Goal: Information Seeking & Learning: Check status

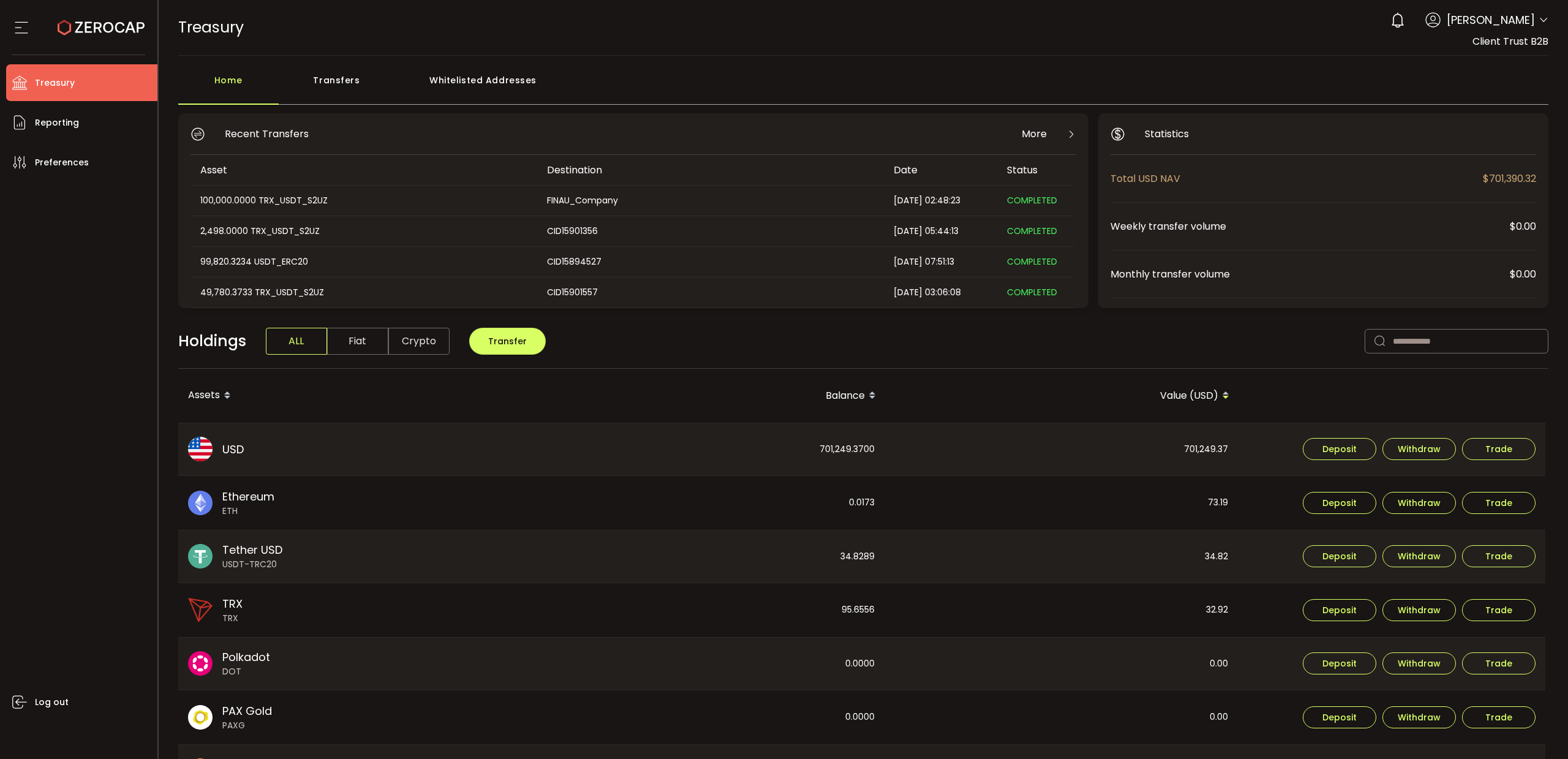
click at [280, 550] on span "Tether USD" at bounding box center [252, 550] width 60 height 17
click at [72, 127] on span "Reporting" at bounding box center [57, 123] width 44 height 18
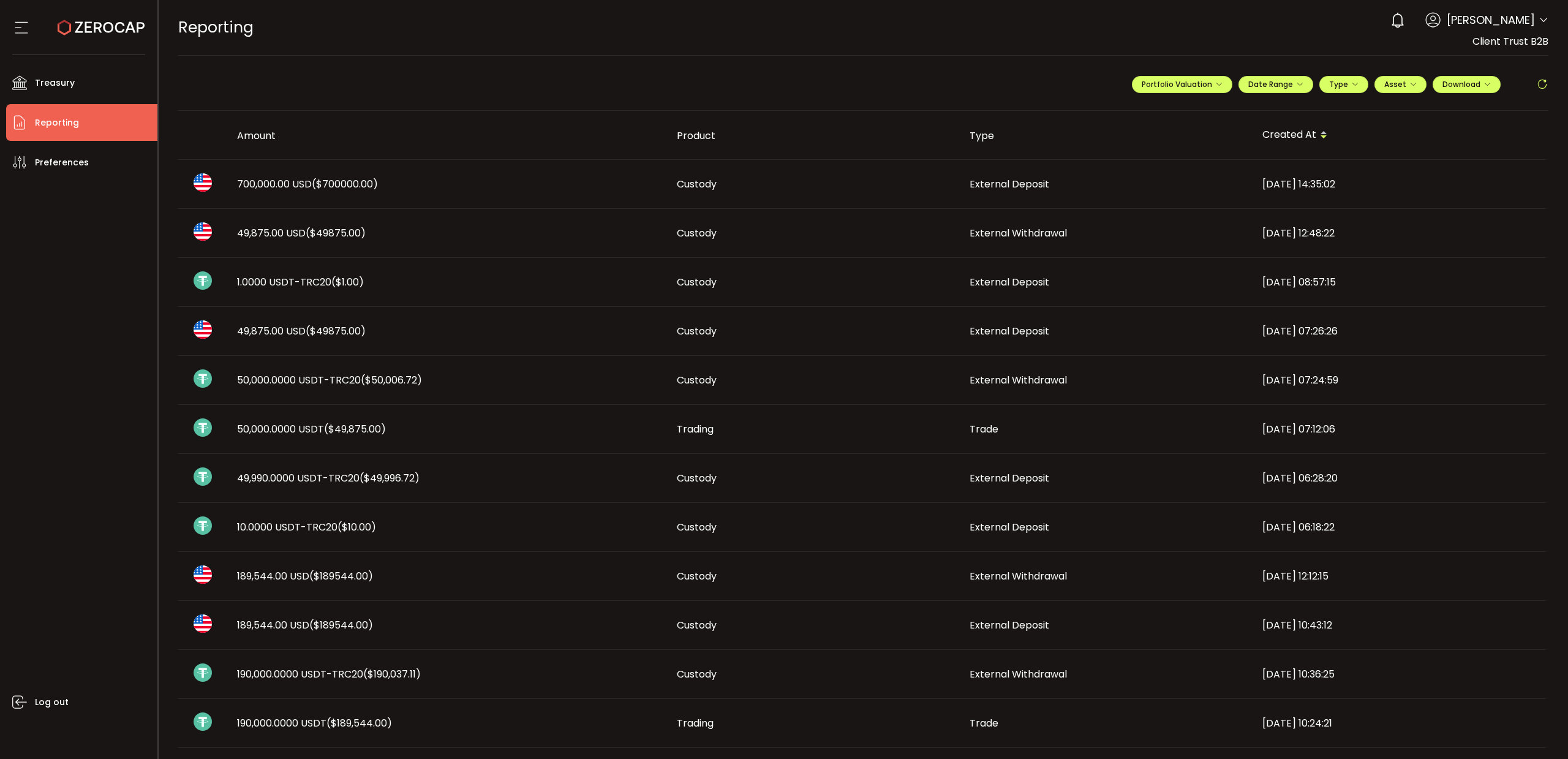
click at [282, 187] on span "700,000.00 USD ($700000.00)" at bounding box center [307, 184] width 141 height 14
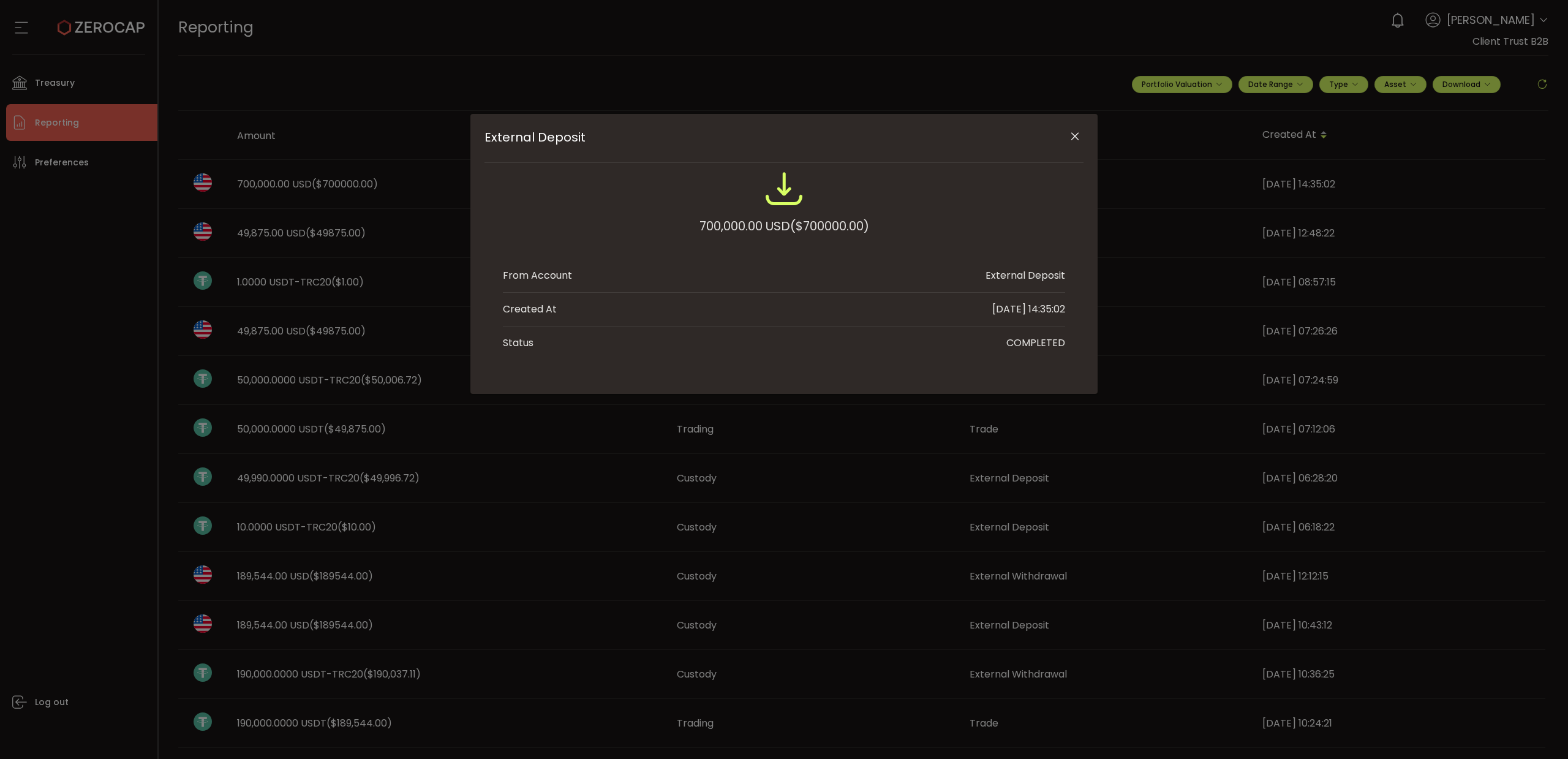
click at [1074, 133] on icon "Close" at bounding box center [1075, 137] width 13 height 13
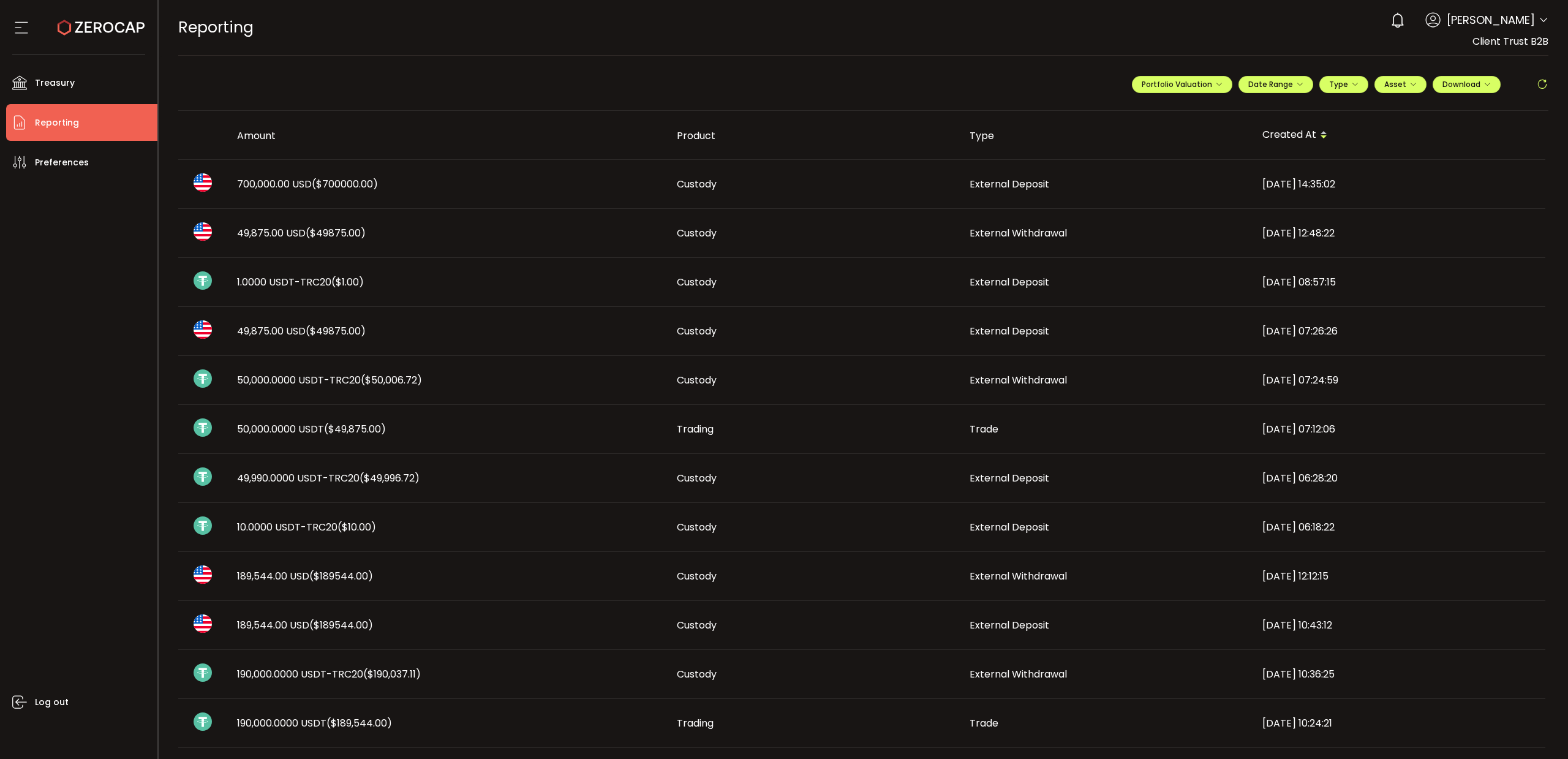
click at [288, 280] on span "1.0000 USDT-TRC20 ($1.00)" at bounding box center [300, 282] width 127 height 14
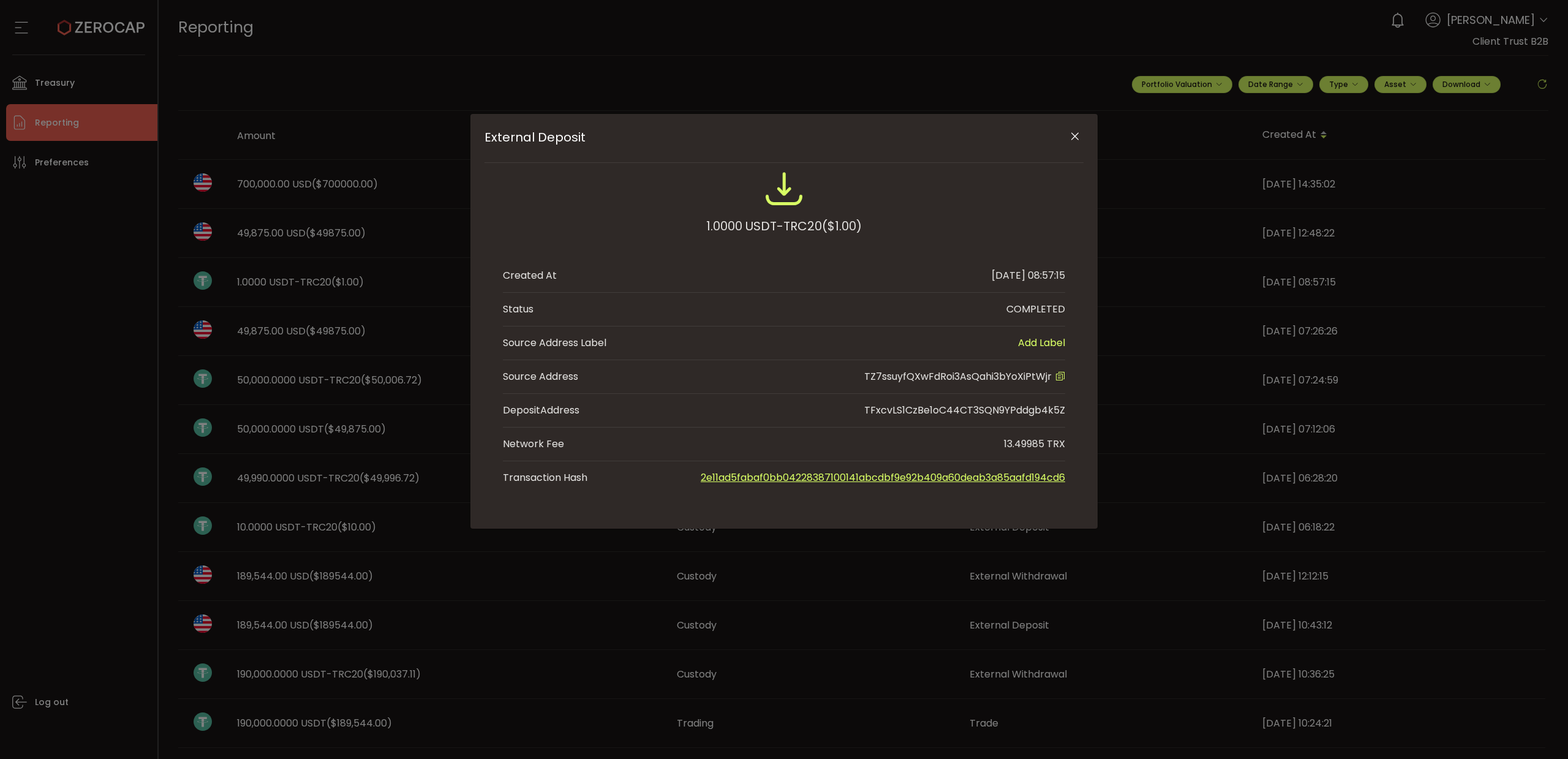
click at [827, 472] on link "2e11ad5fabaf0bb04228387100141abcdbf9e92b409a60deab3a85aafd194cd6" at bounding box center [882, 478] width 364 height 14
click at [1072, 139] on icon "Close" at bounding box center [1075, 137] width 13 height 13
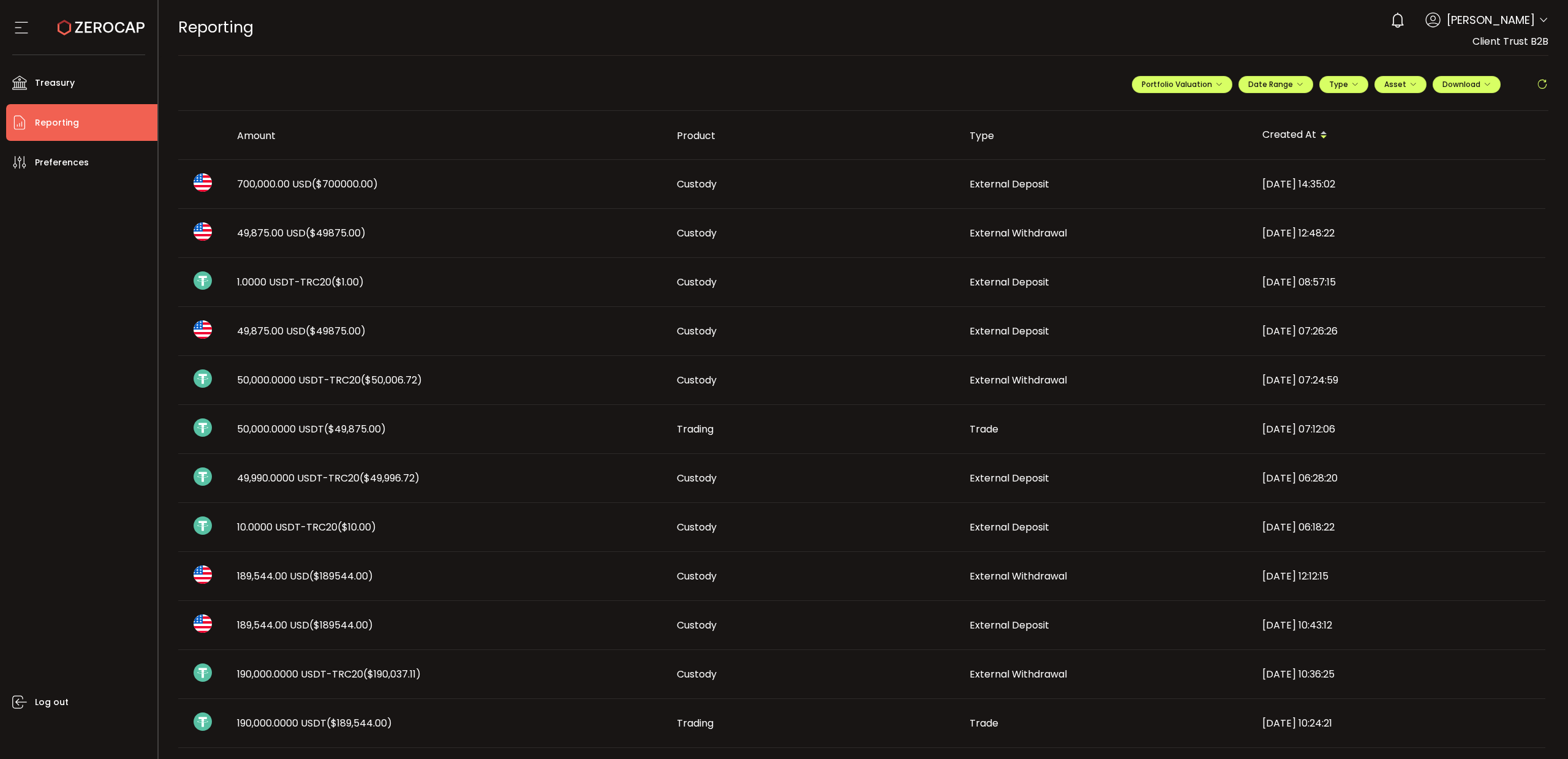
click at [288, 192] on td "700,000.00 USD ($700000.00)" at bounding box center [447, 184] width 440 height 49
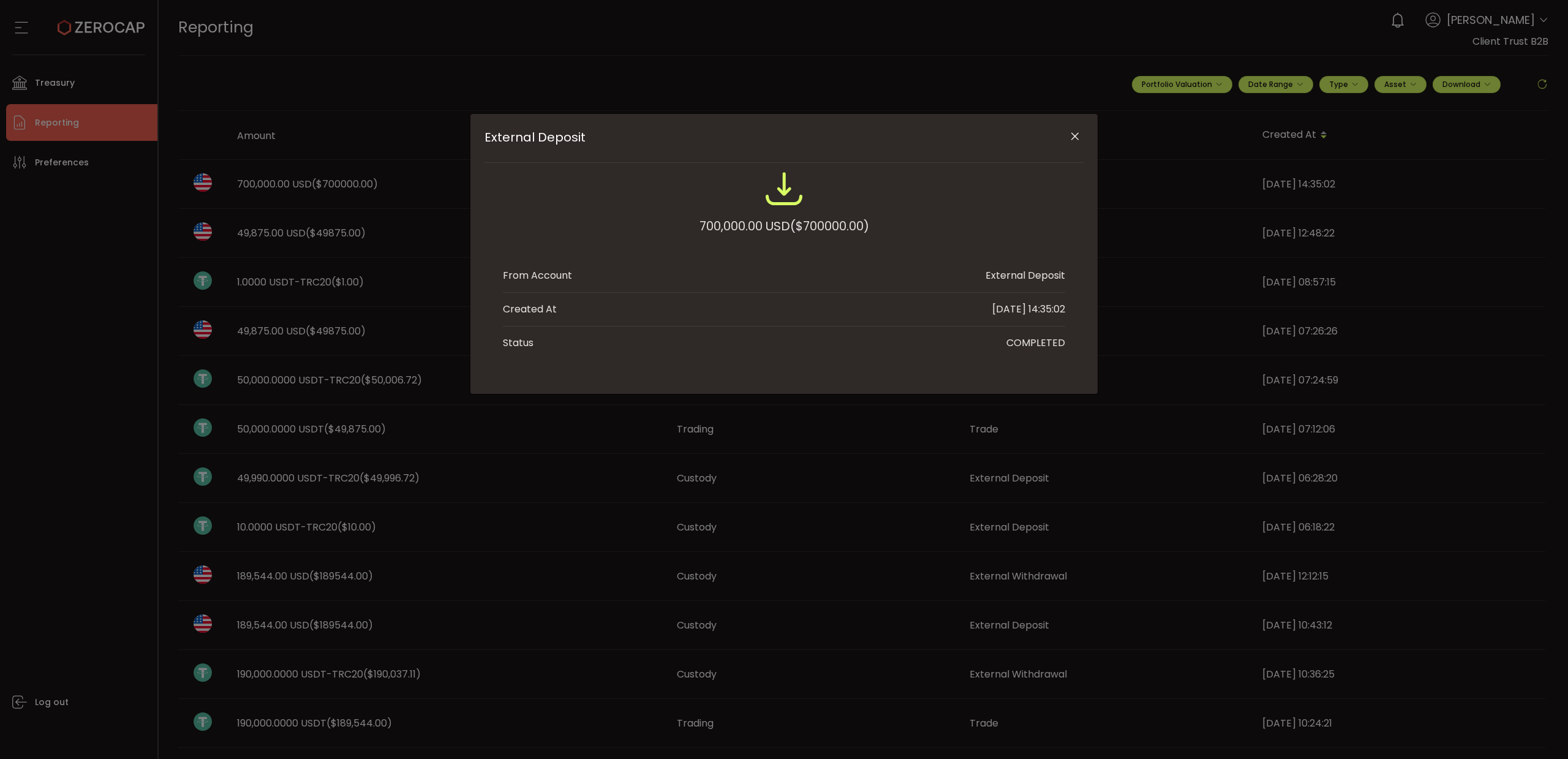
click at [1078, 136] on icon "Close" at bounding box center [1075, 137] width 13 height 13
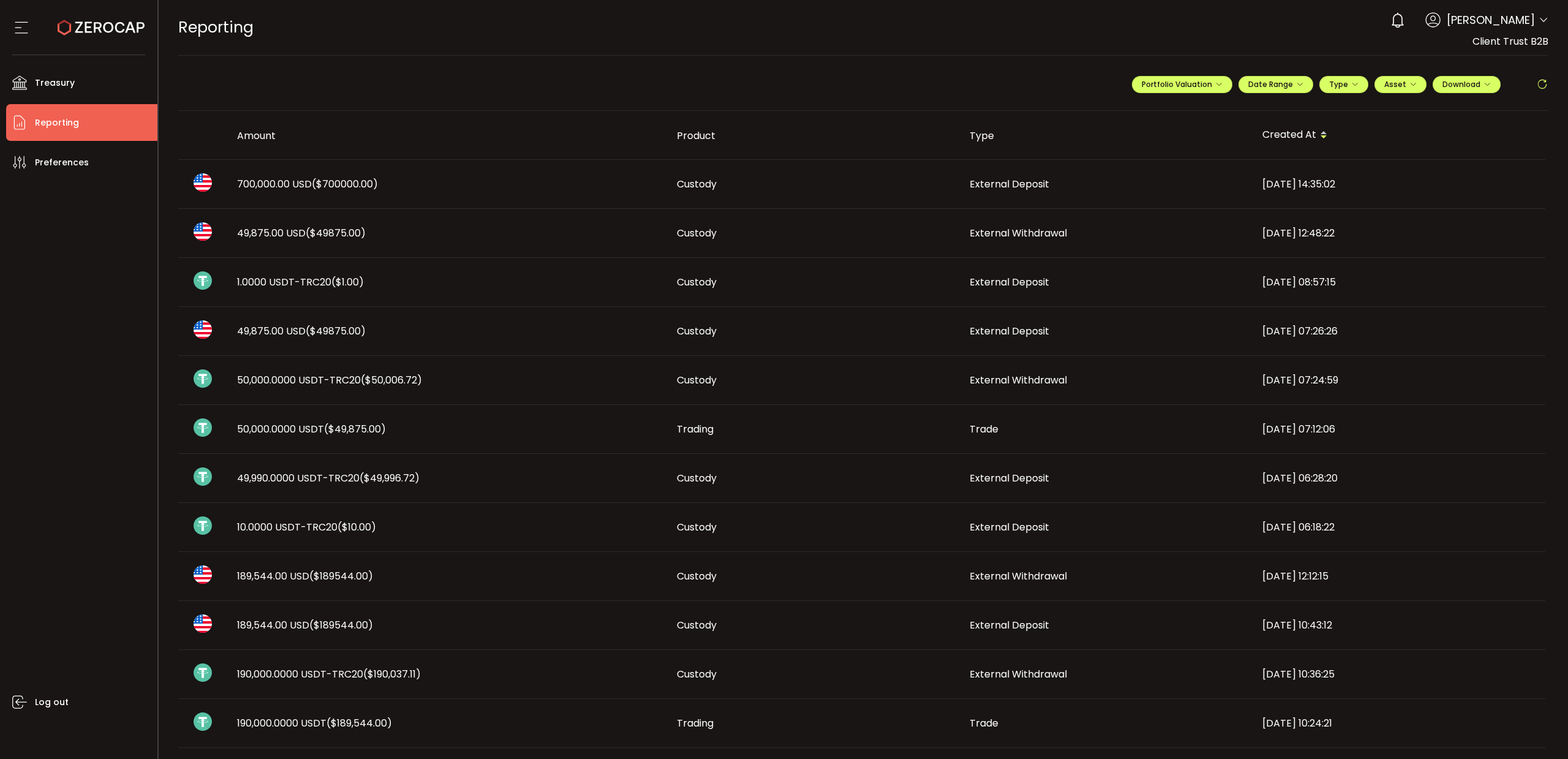
click at [275, 187] on span "700,000.00 USD ($700000.00)" at bounding box center [307, 184] width 141 height 14
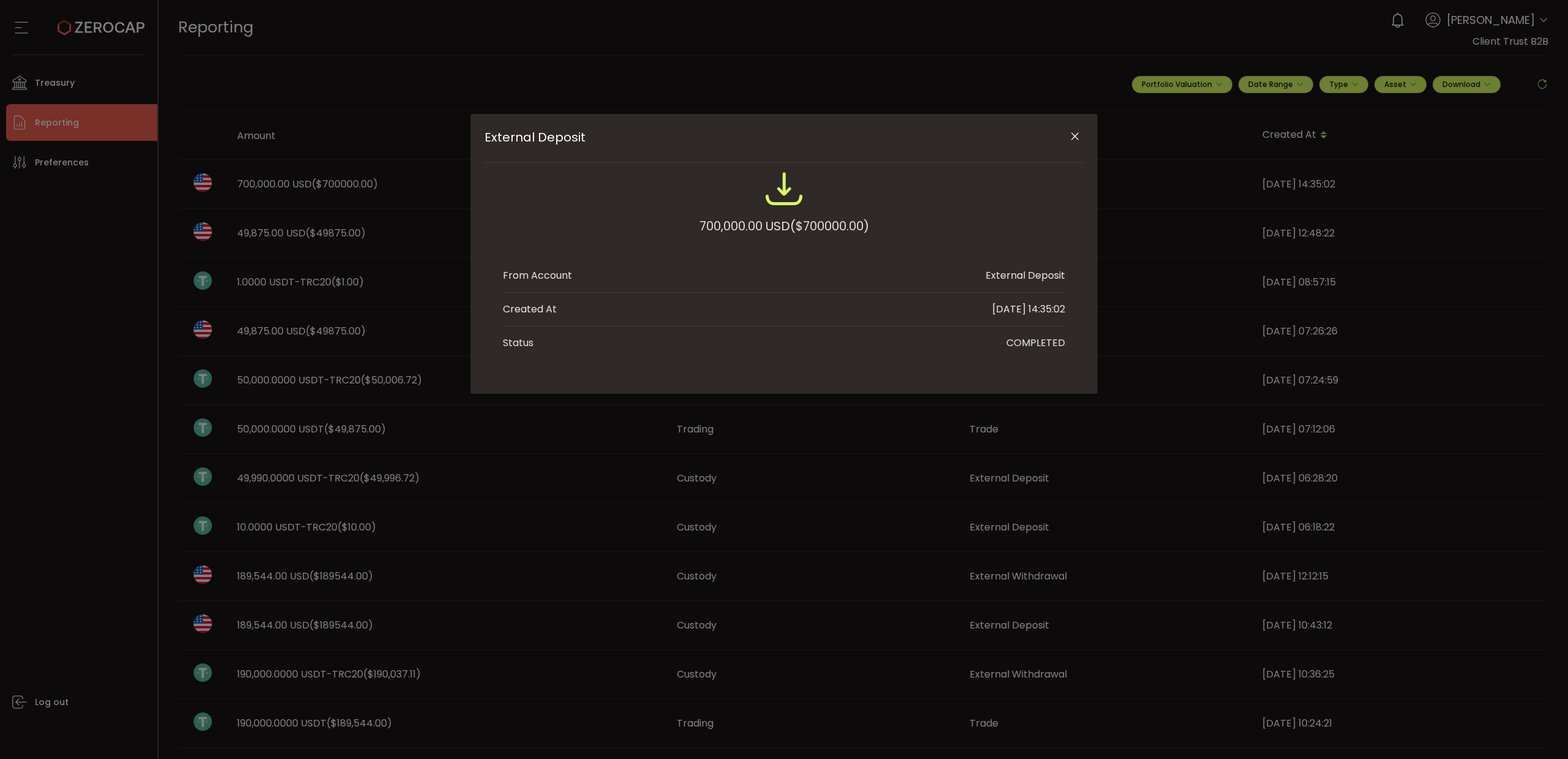
click at [1073, 139] on icon "Close" at bounding box center [1075, 137] width 13 height 13
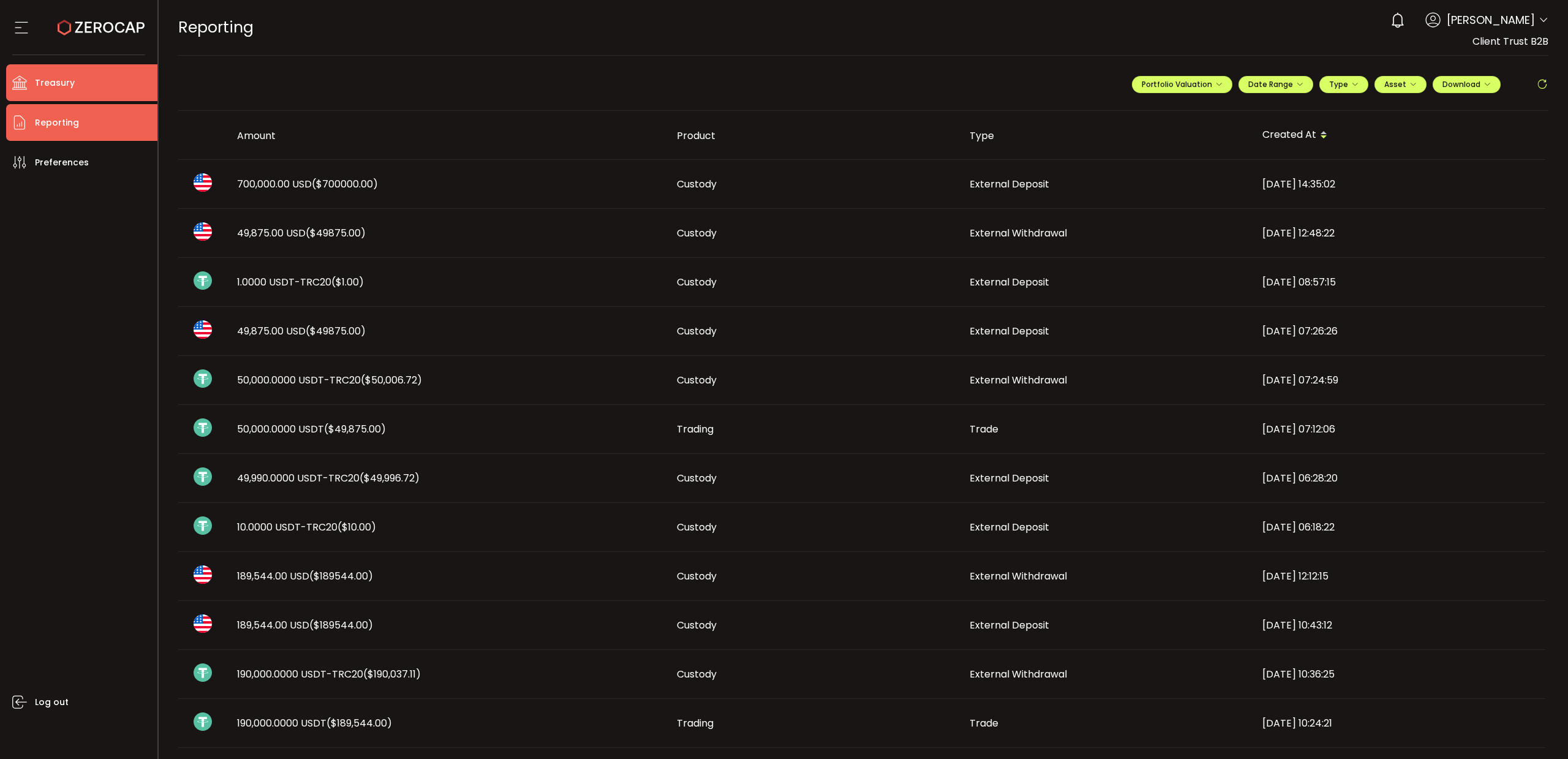
click at [68, 88] on span "Treasury" at bounding box center [54, 83] width 40 height 18
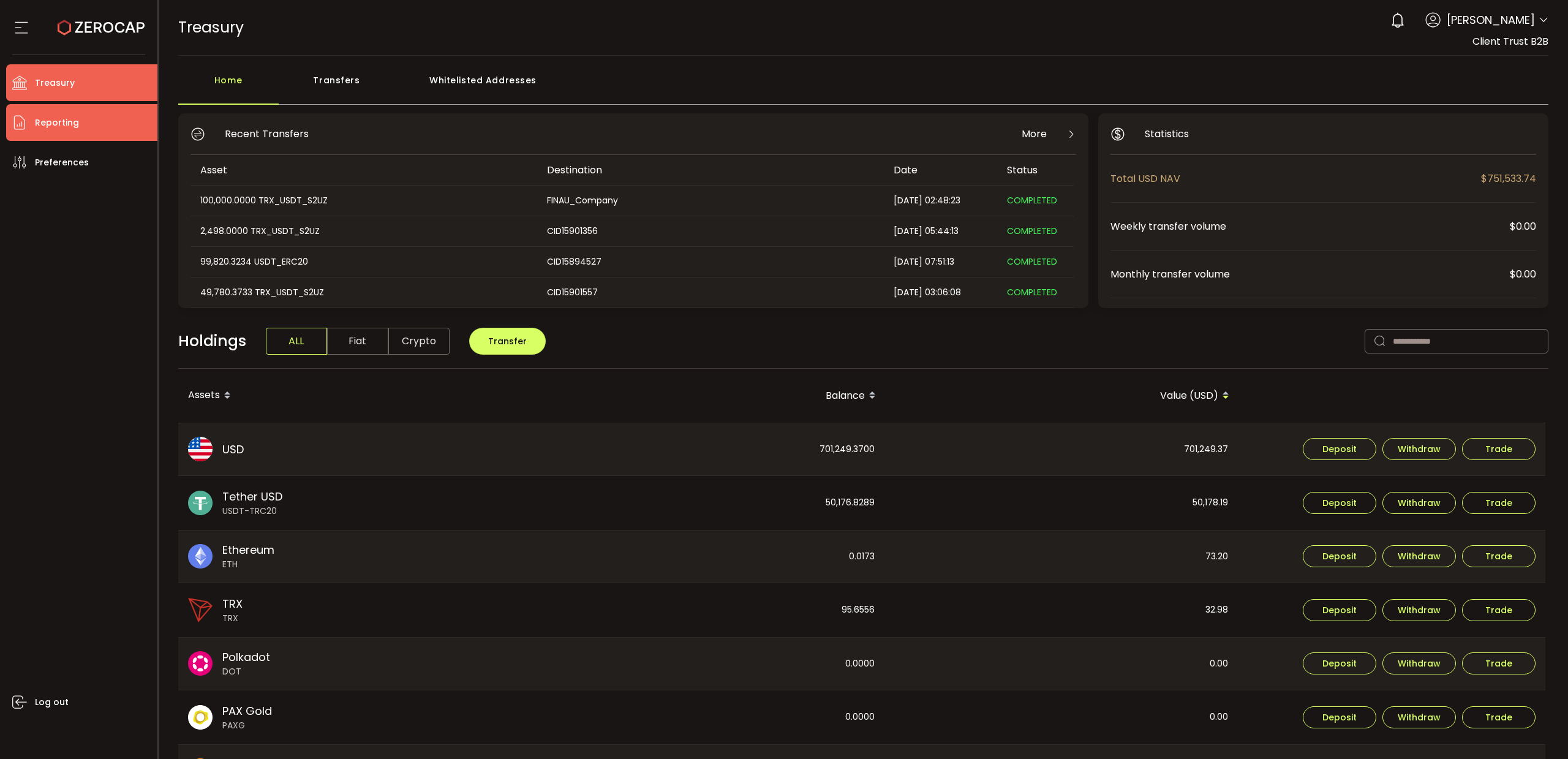
click at [78, 124] on li "Reporting" at bounding box center [82, 122] width 151 height 37
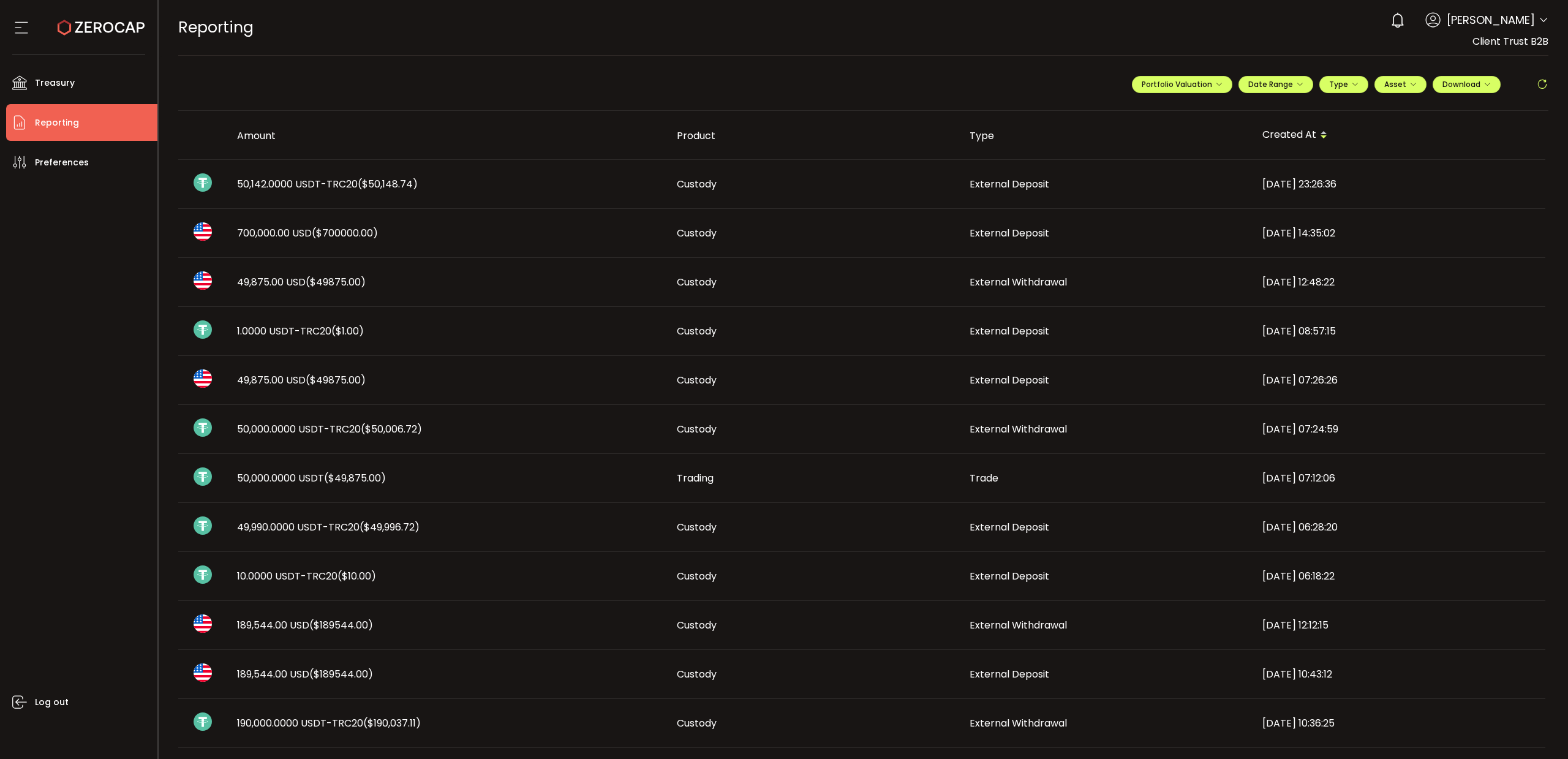
click at [314, 187] on span "50,142.0000 USDT-TRC20 ($50,148.74)" at bounding box center [327, 184] width 181 height 14
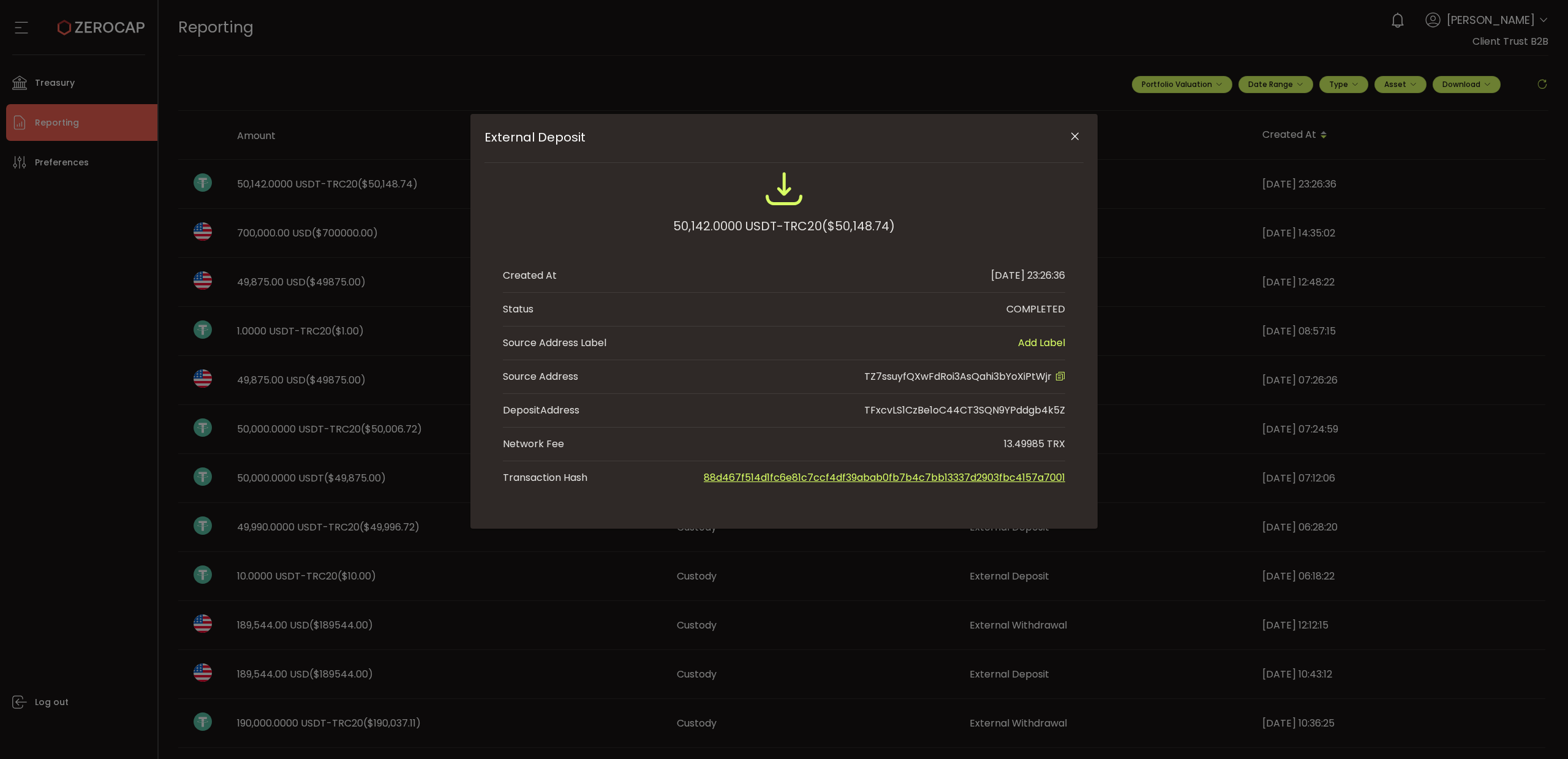
click at [1075, 141] on icon "Close" at bounding box center [1075, 137] width 13 height 13
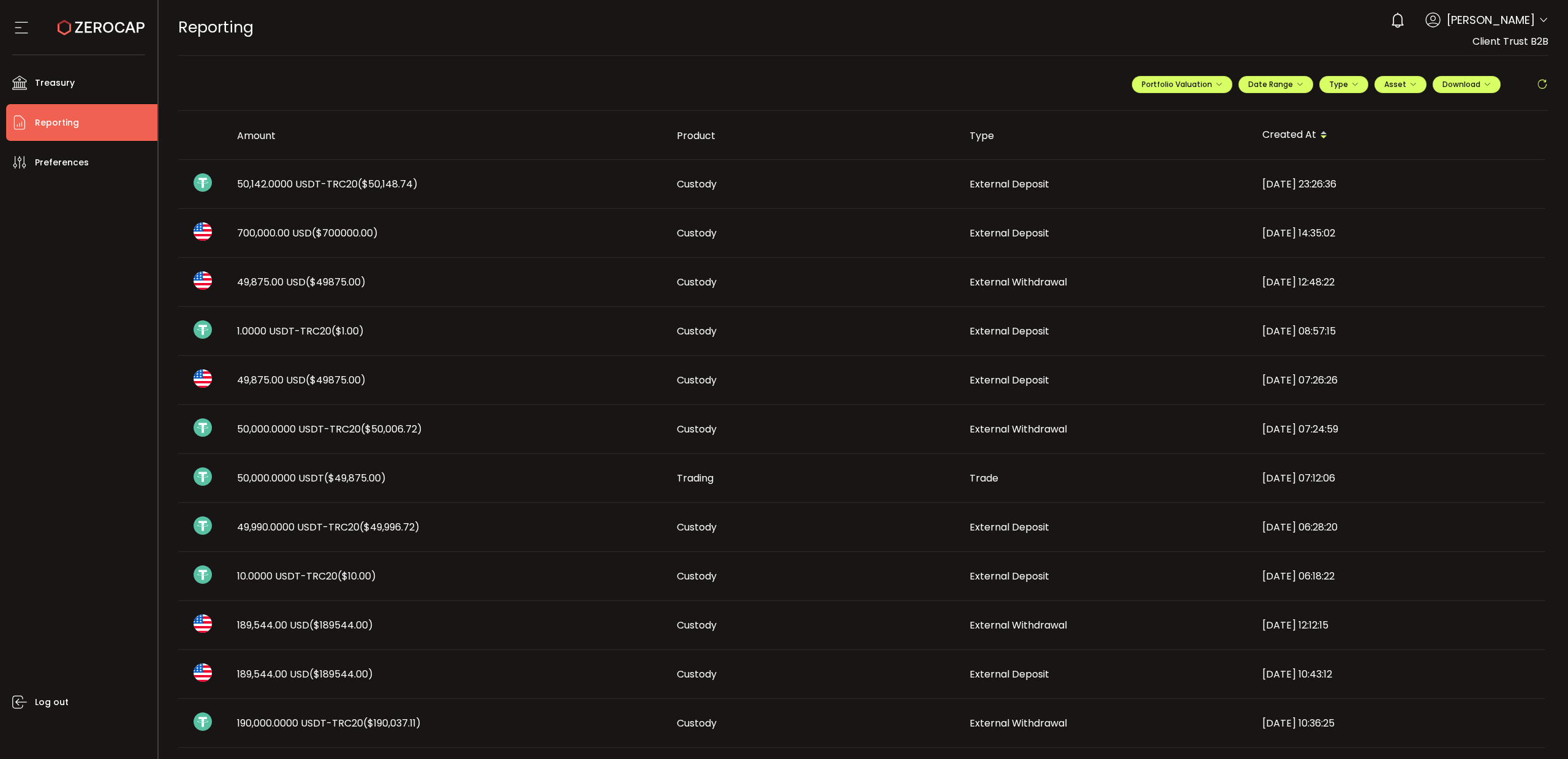
click at [277, 320] on td "1.0000 USDT-TRC20 ($1.00)" at bounding box center [447, 331] width 440 height 49
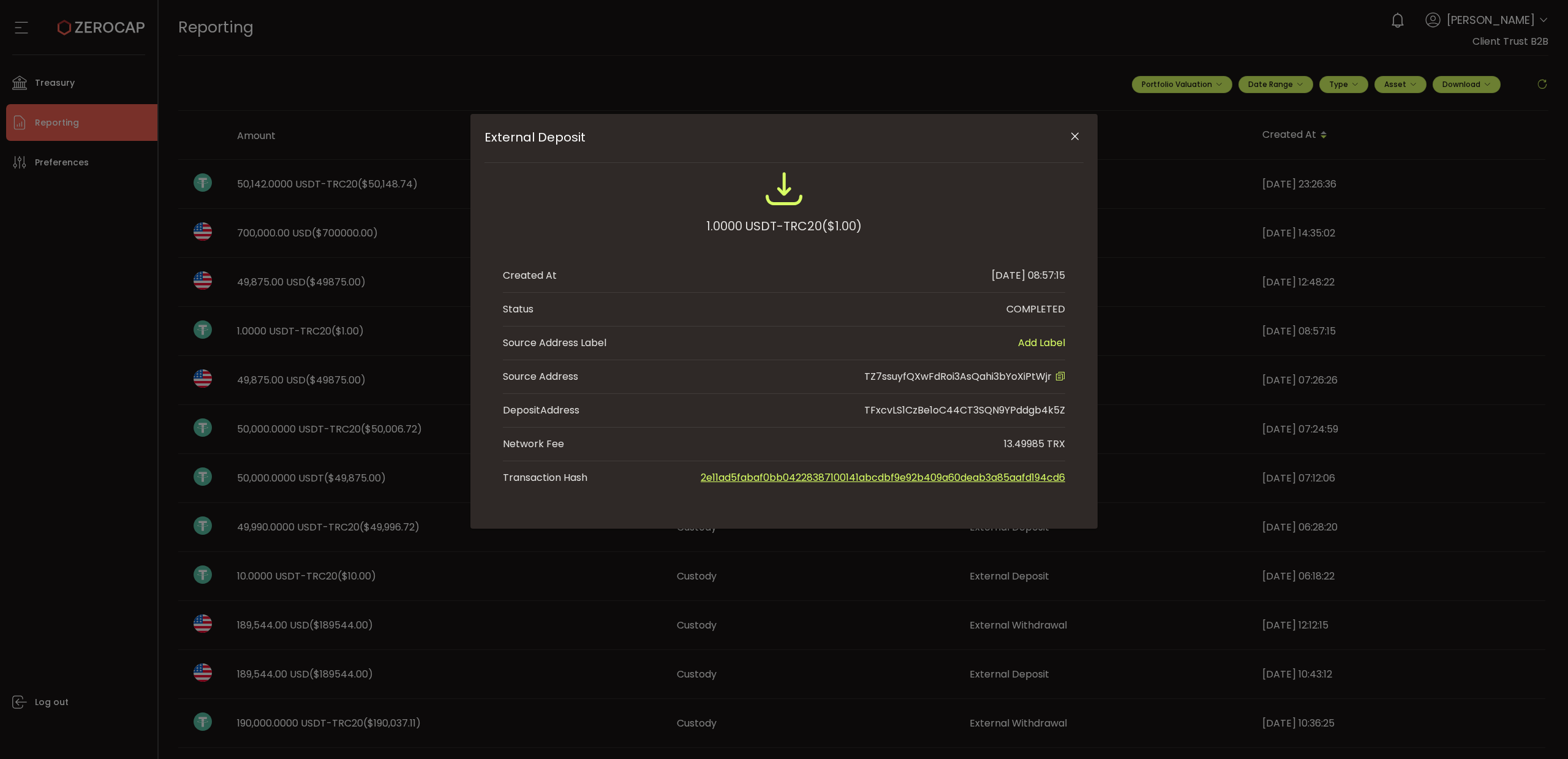
click at [1071, 131] on icon "Close" at bounding box center [1075, 137] width 13 height 13
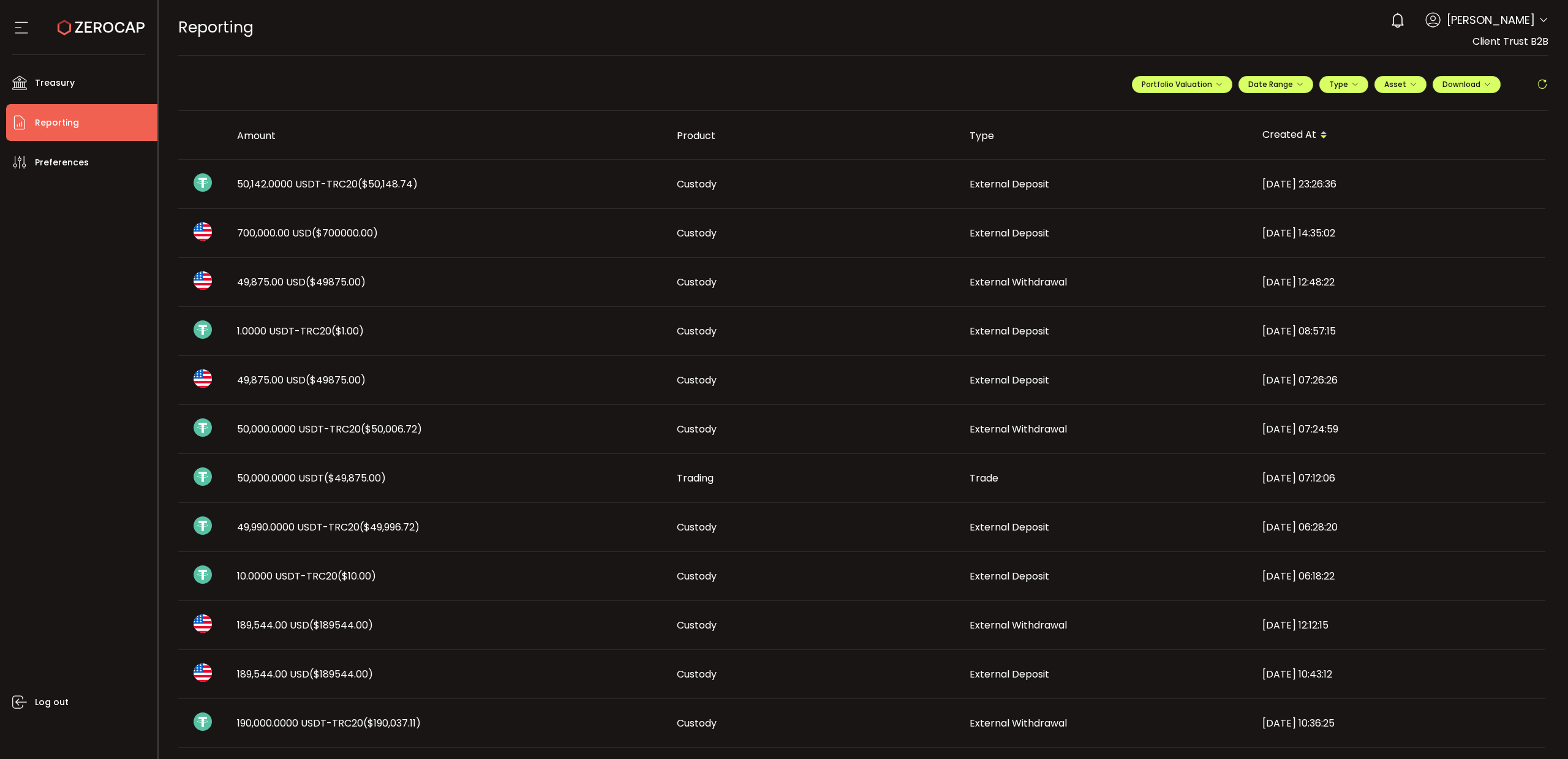
click at [78, 119] on li "Reporting" at bounding box center [82, 122] width 151 height 37
click at [54, 88] on span "Treasury" at bounding box center [54, 83] width 40 height 18
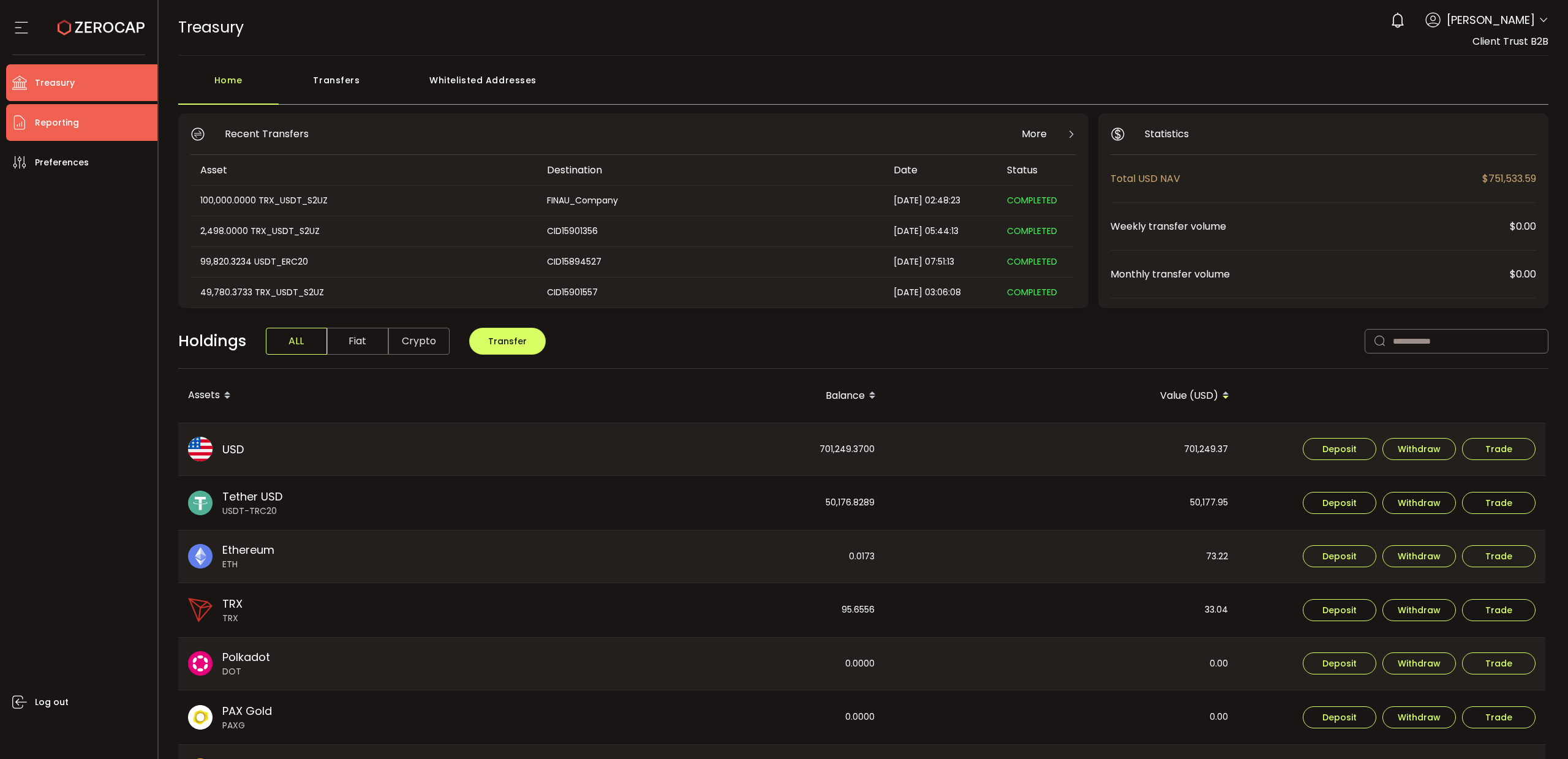
click at [54, 115] on span "Reporting" at bounding box center [57, 123] width 44 height 18
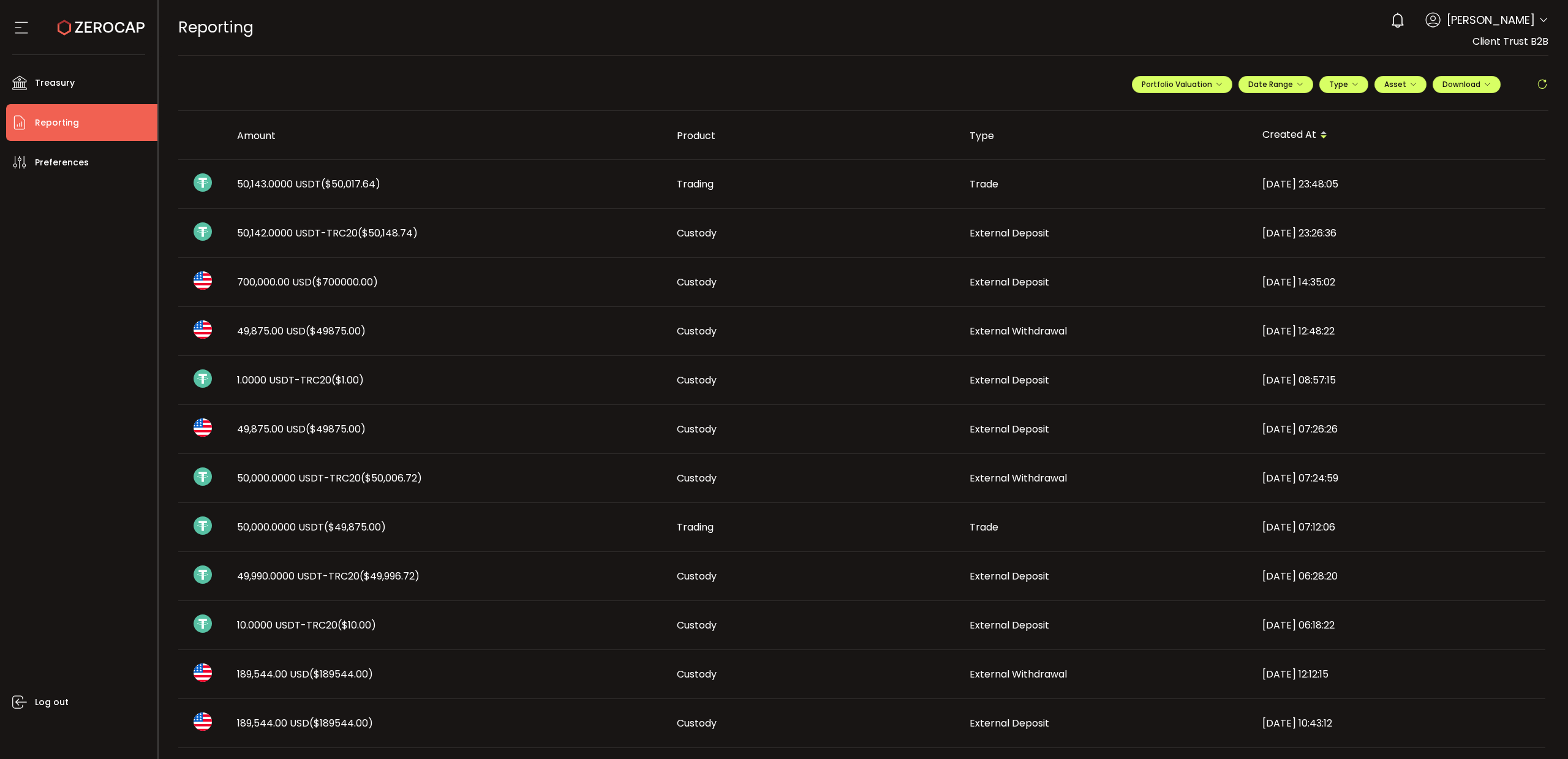
click at [299, 183] on span "50,143.0000 USDT ($50,017.64)" at bounding box center [309, 184] width 143 height 14
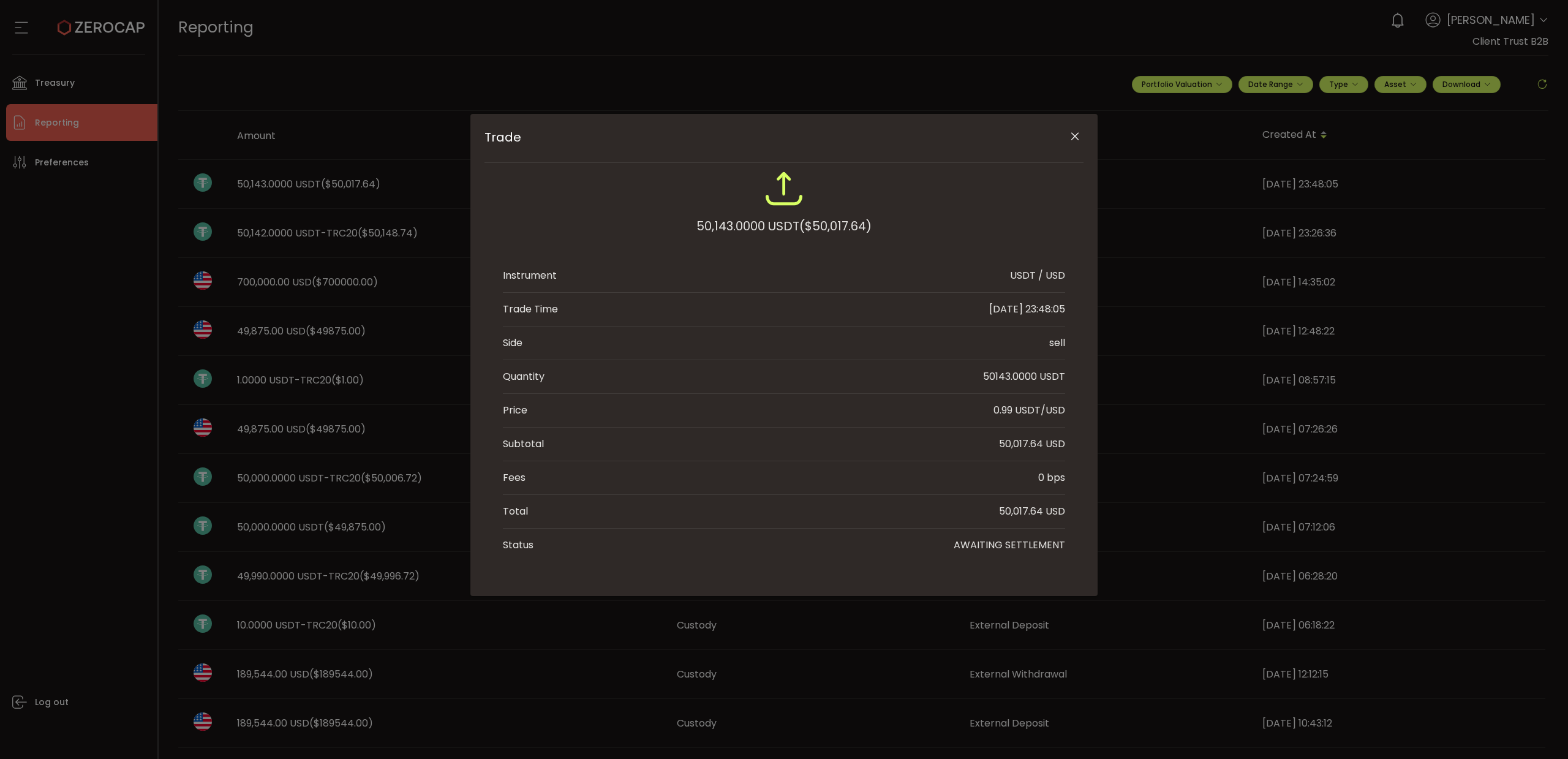
click at [1072, 137] on icon "Close" at bounding box center [1075, 137] width 13 height 13
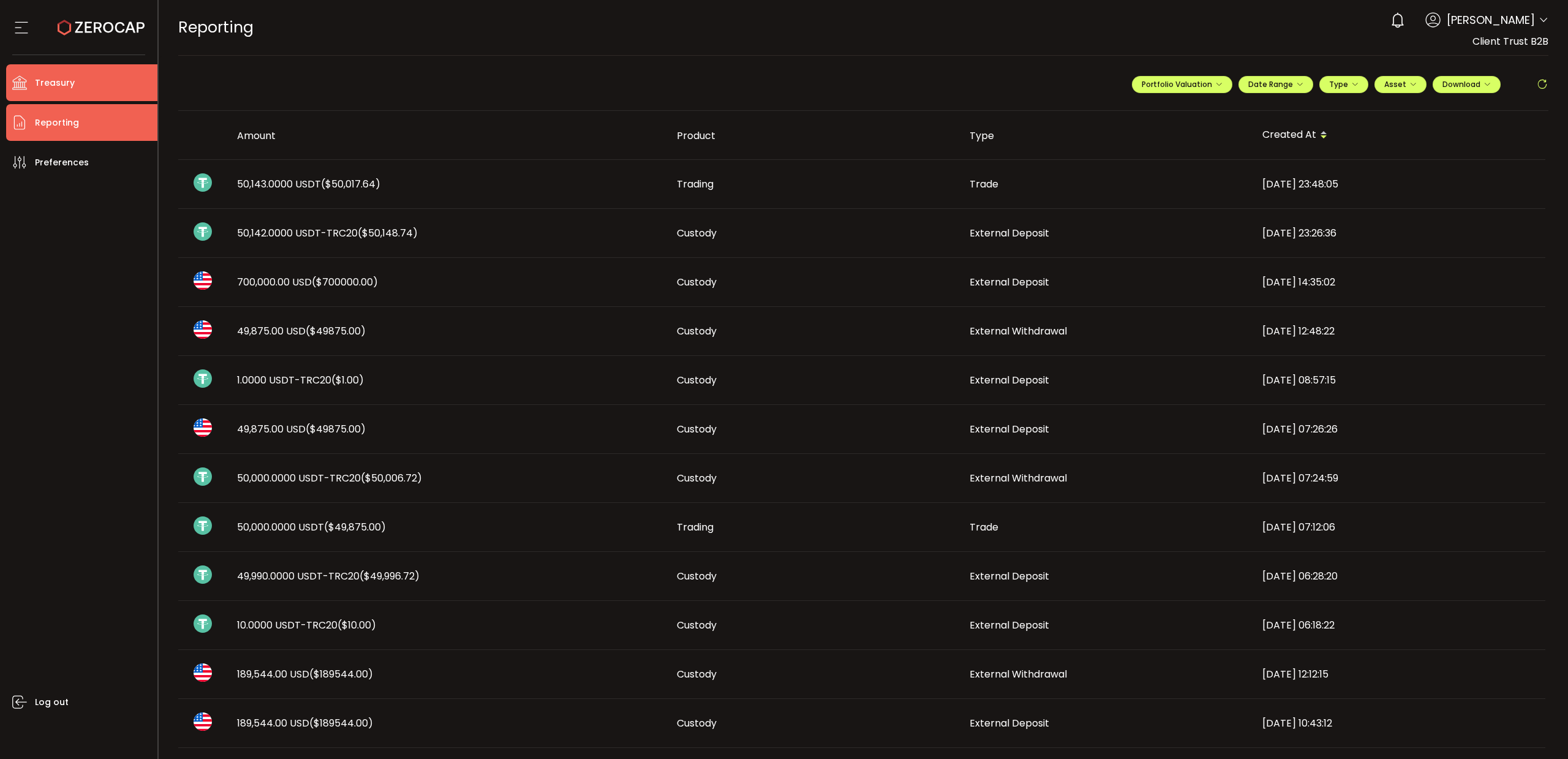
click at [56, 81] on span "Treasury" at bounding box center [54, 83] width 40 height 18
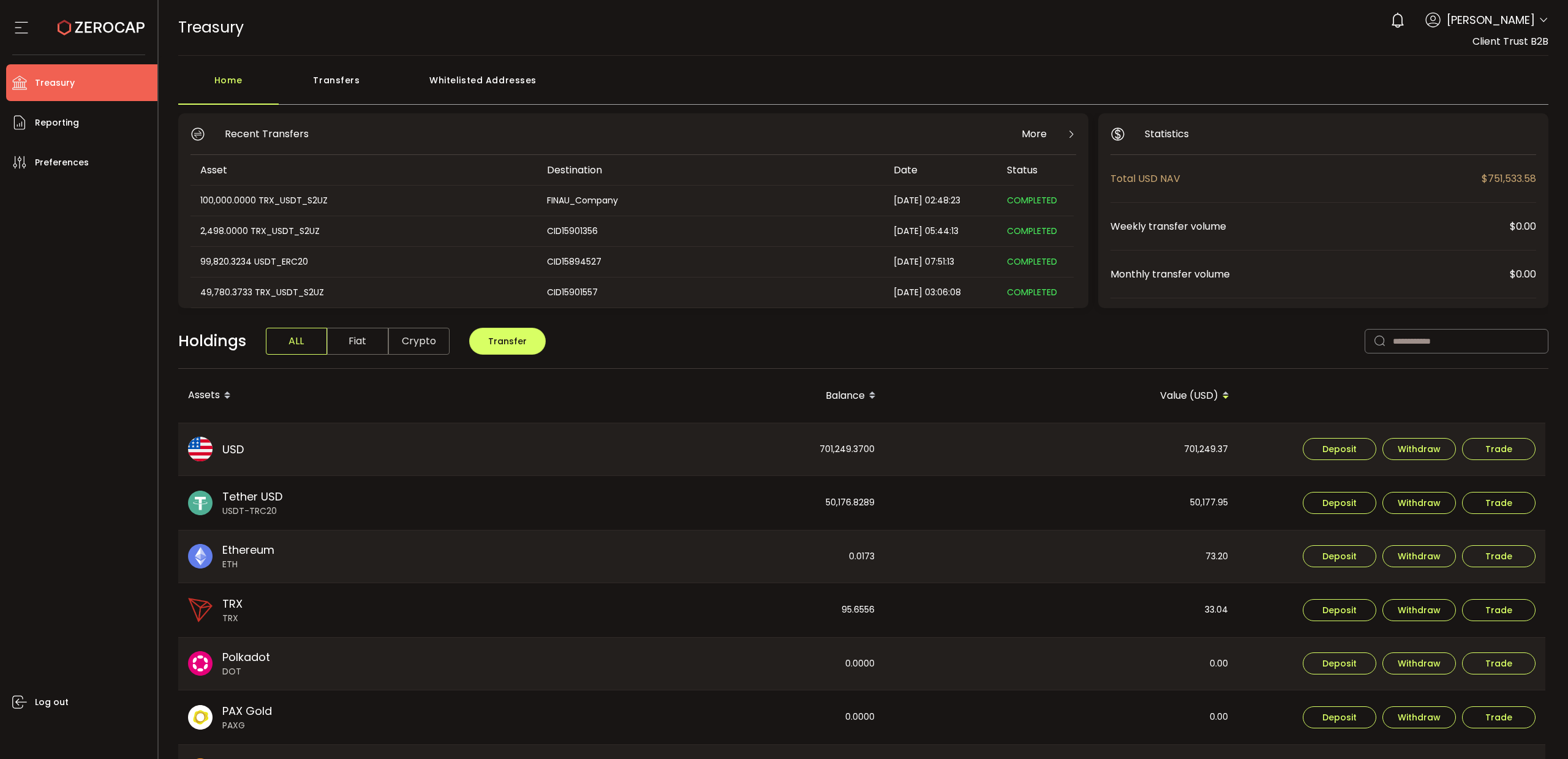
click at [365, 76] on div "Transfers" at bounding box center [337, 86] width 116 height 37
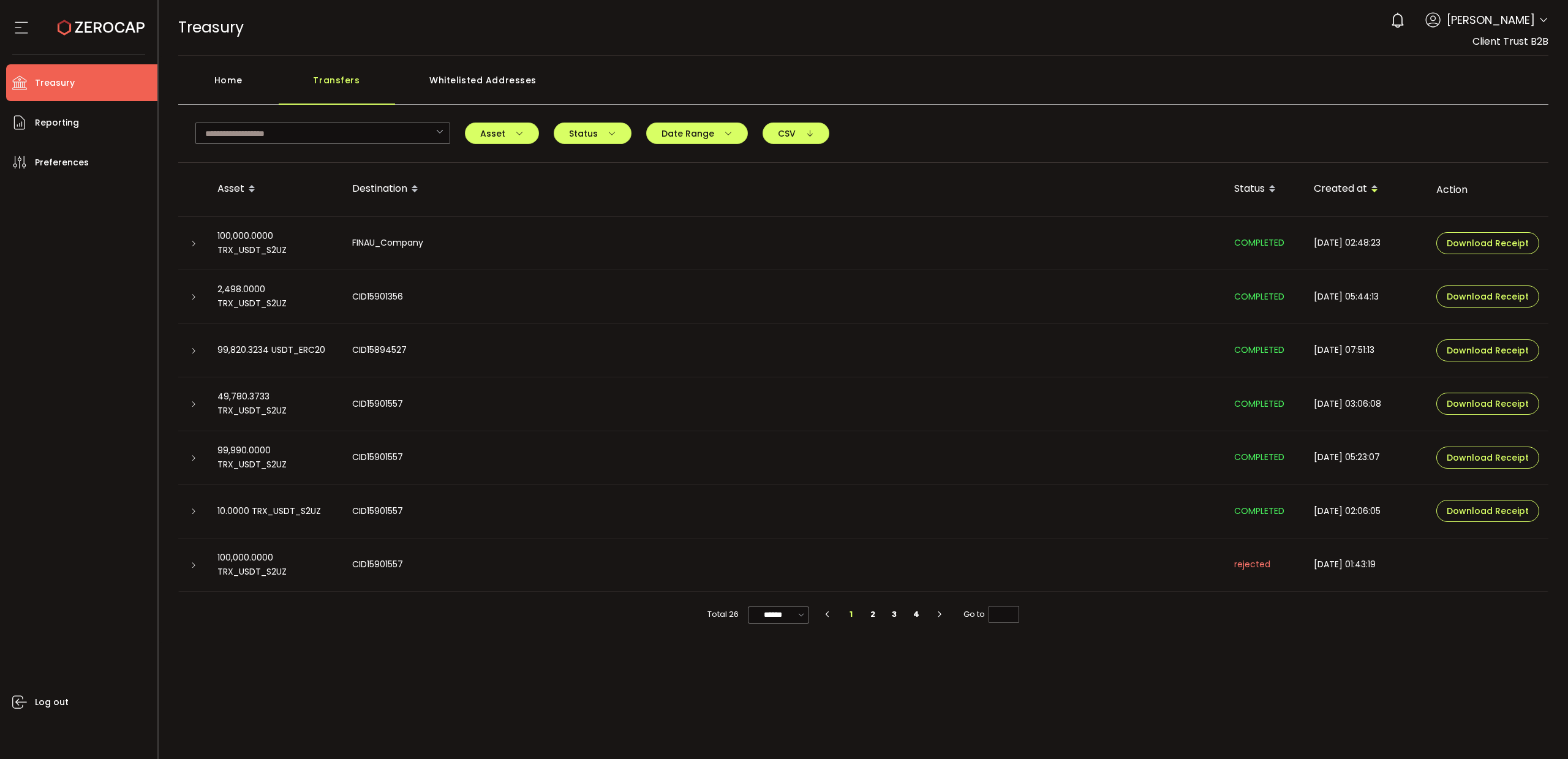
click at [227, 74] on div "Home" at bounding box center [228, 86] width 101 height 37
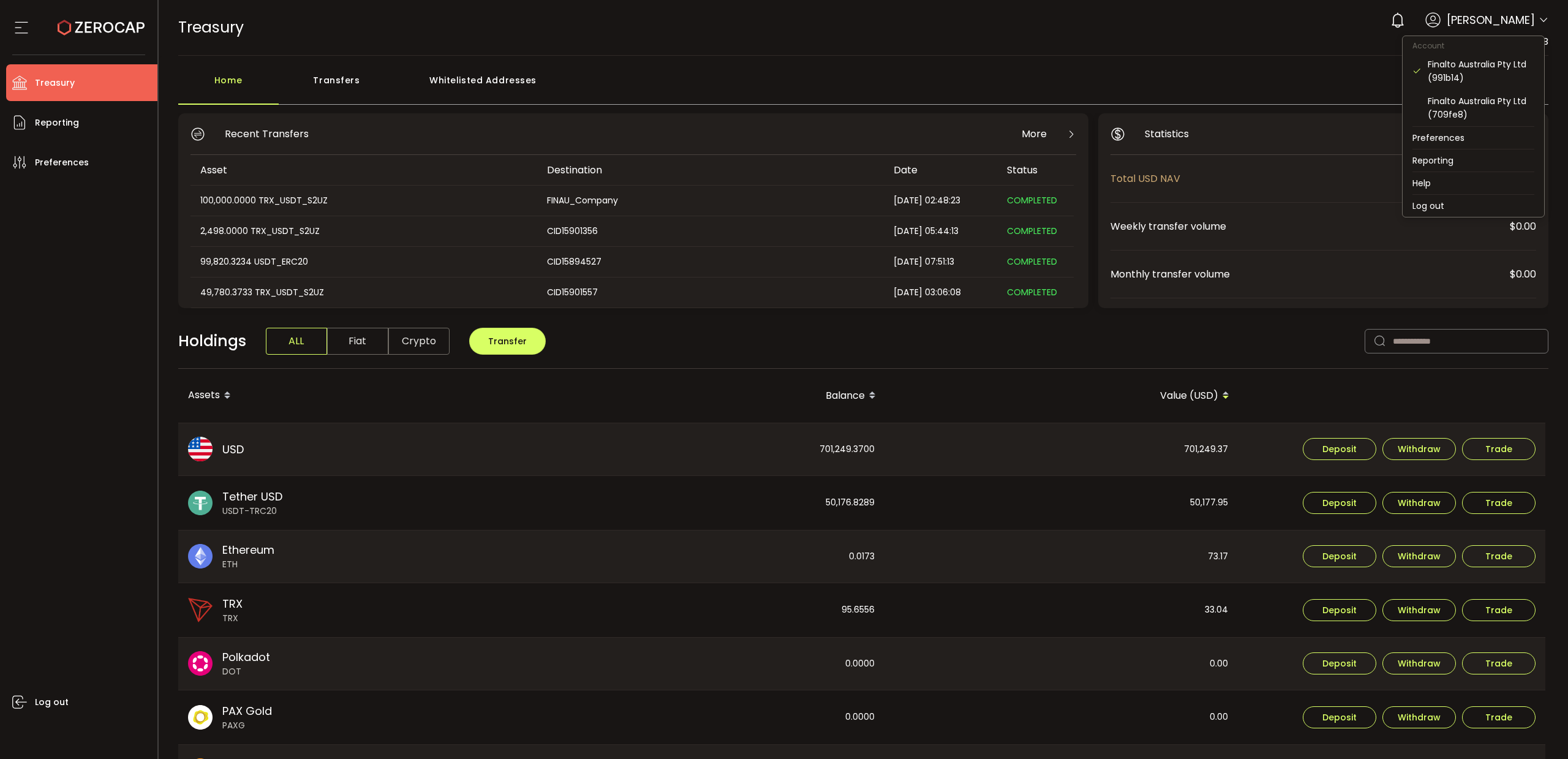
click at [1543, 20] on icon at bounding box center [1544, 20] width 9 height 9
click at [1461, 106] on div "Finalto Australia Pty Ltd (709fe8)" at bounding box center [1481, 108] width 106 height 27
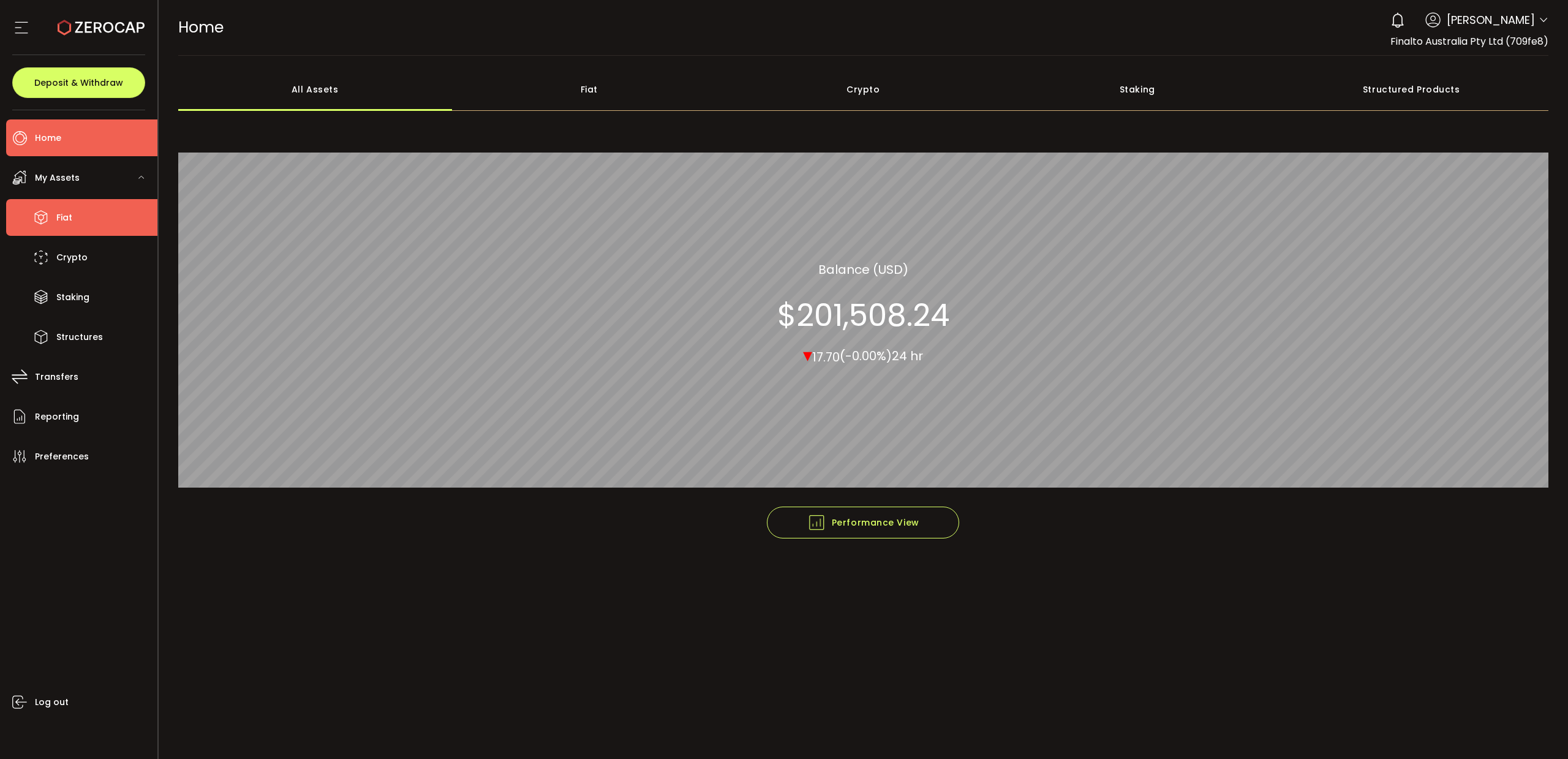
click at [76, 219] on li "Fiat" at bounding box center [82, 217] width 151 height 37
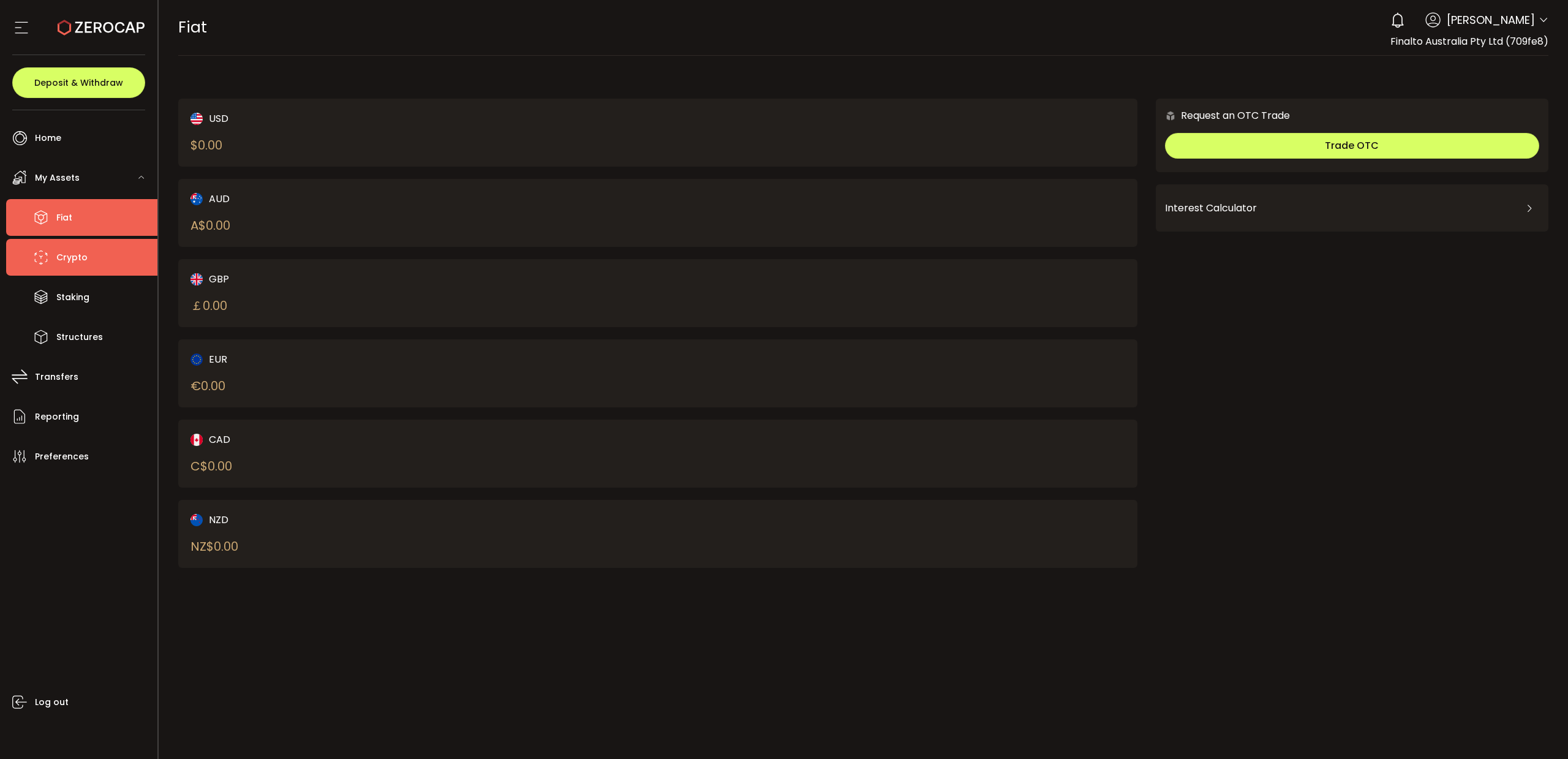
click at [84, 266] on li "Crypto" at bounding box center [82, 257] width 151 height 37
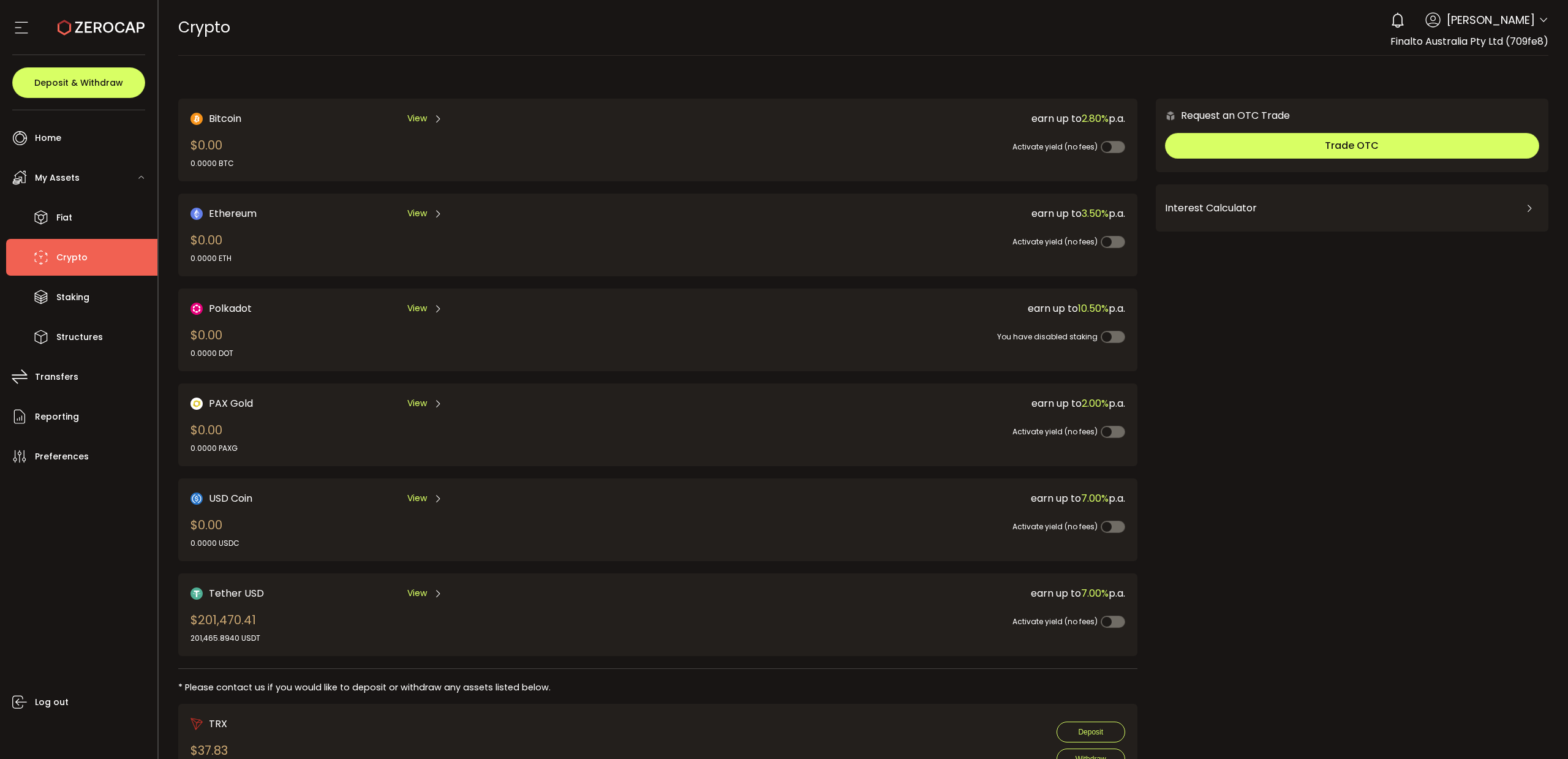
click at [416, 591] on span "View" at bounding box center [416, 593] width 20 height 13
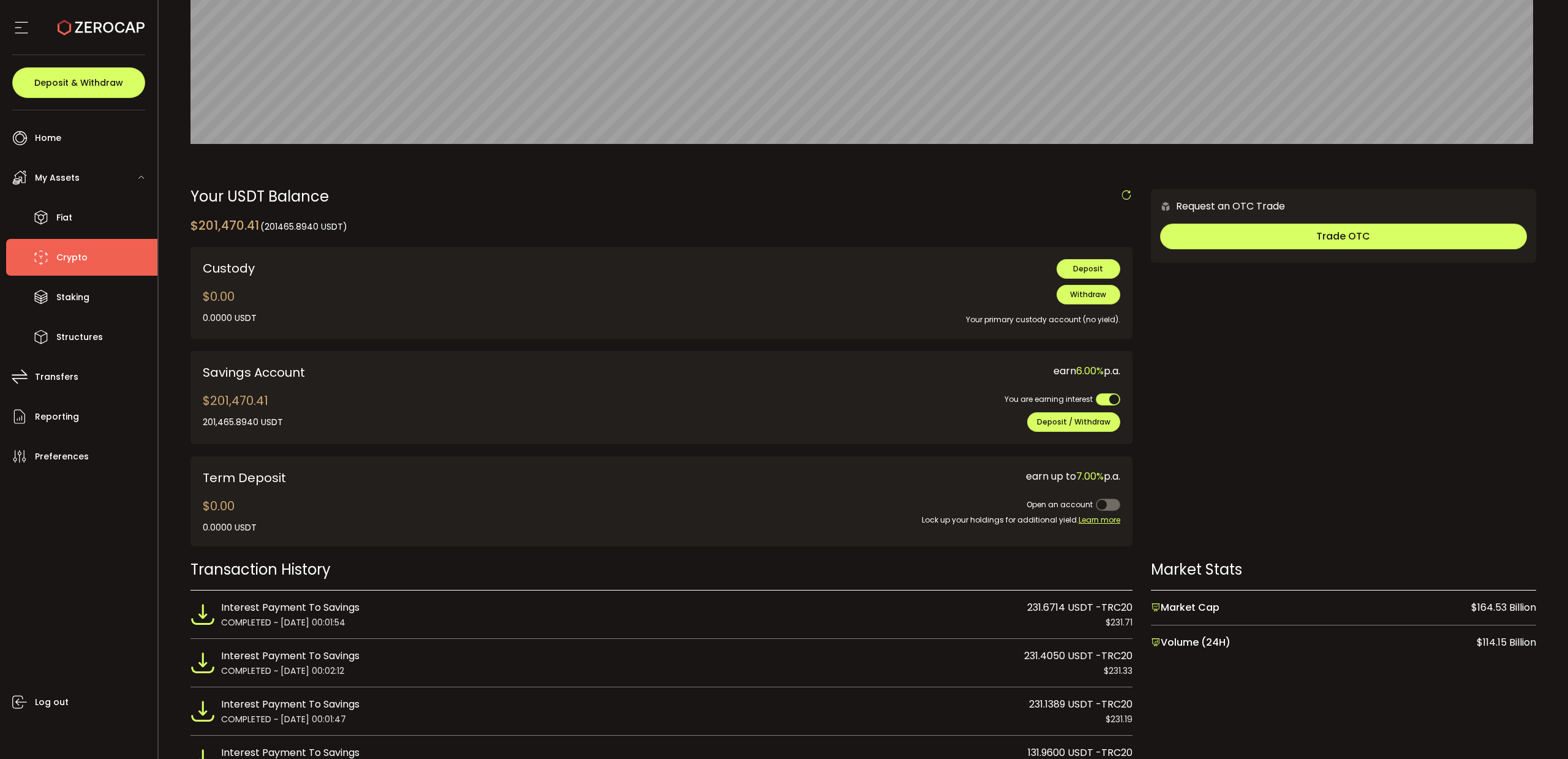
scroll to position [230, 0]
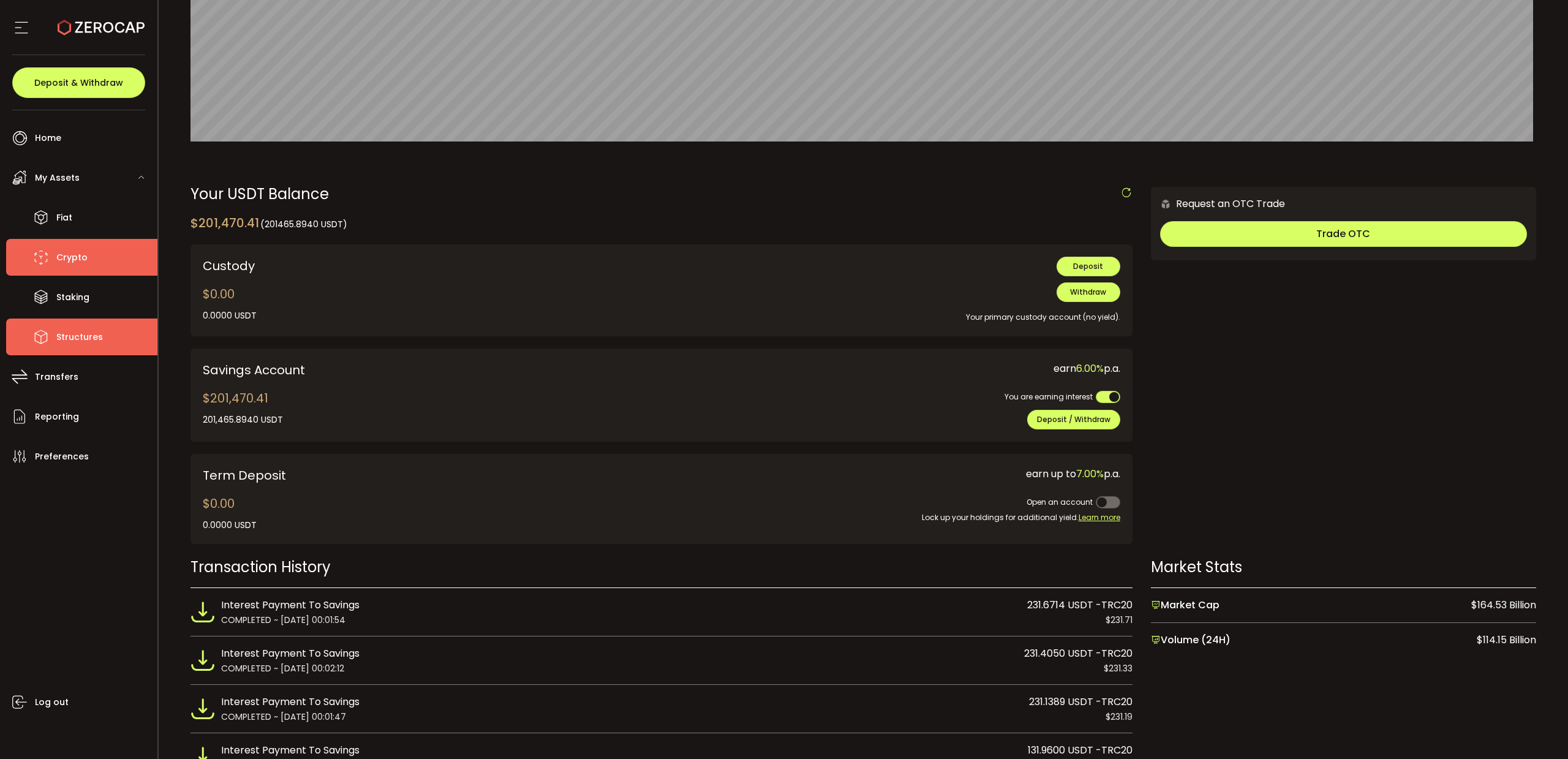
click at [104, 336] on li "Structures" at bounding box center [82, 337] width 151 height 37
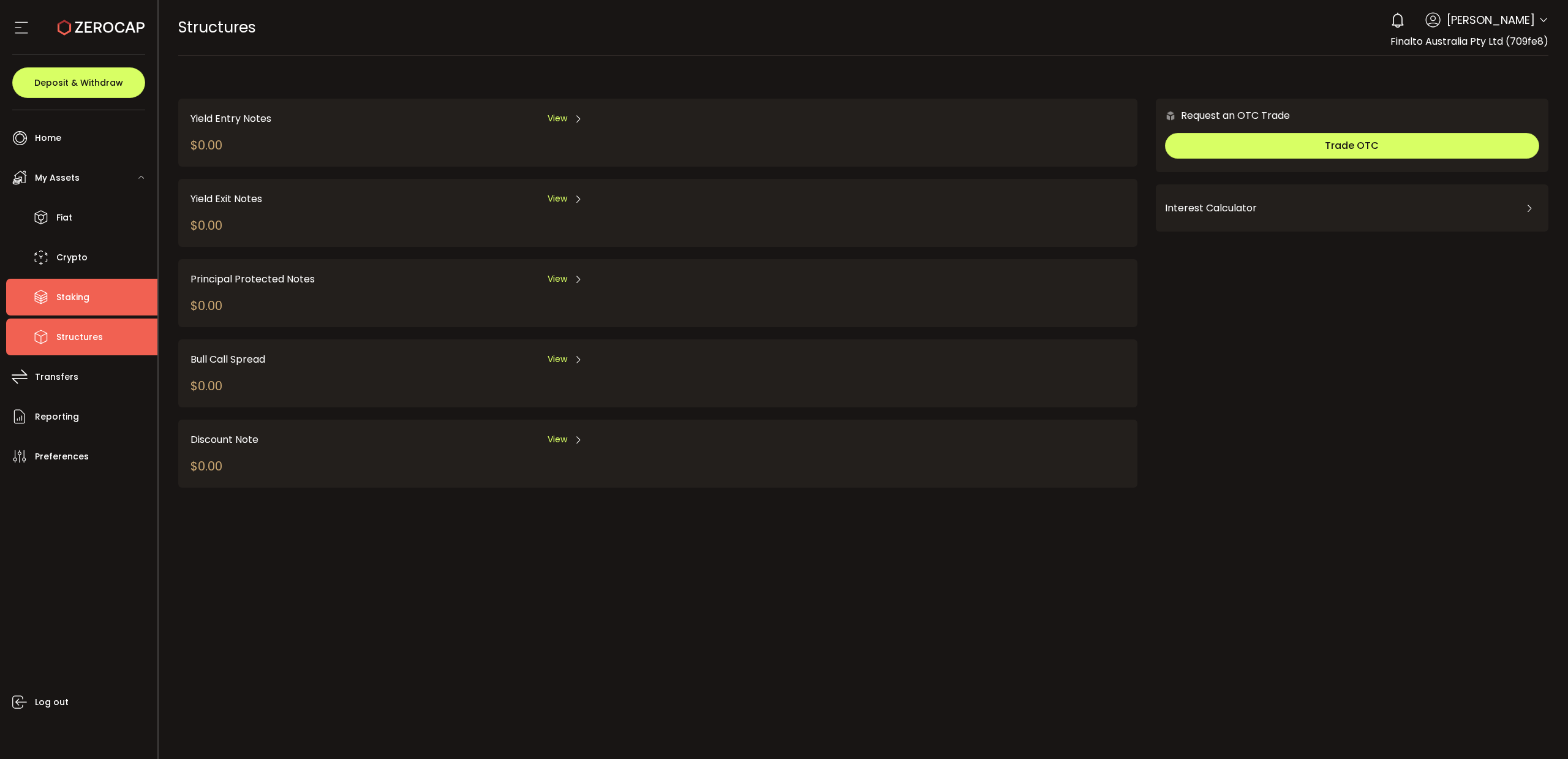
click at [78, 302] on span "Staking" at bounding box center [73, 297] width 33 height 18
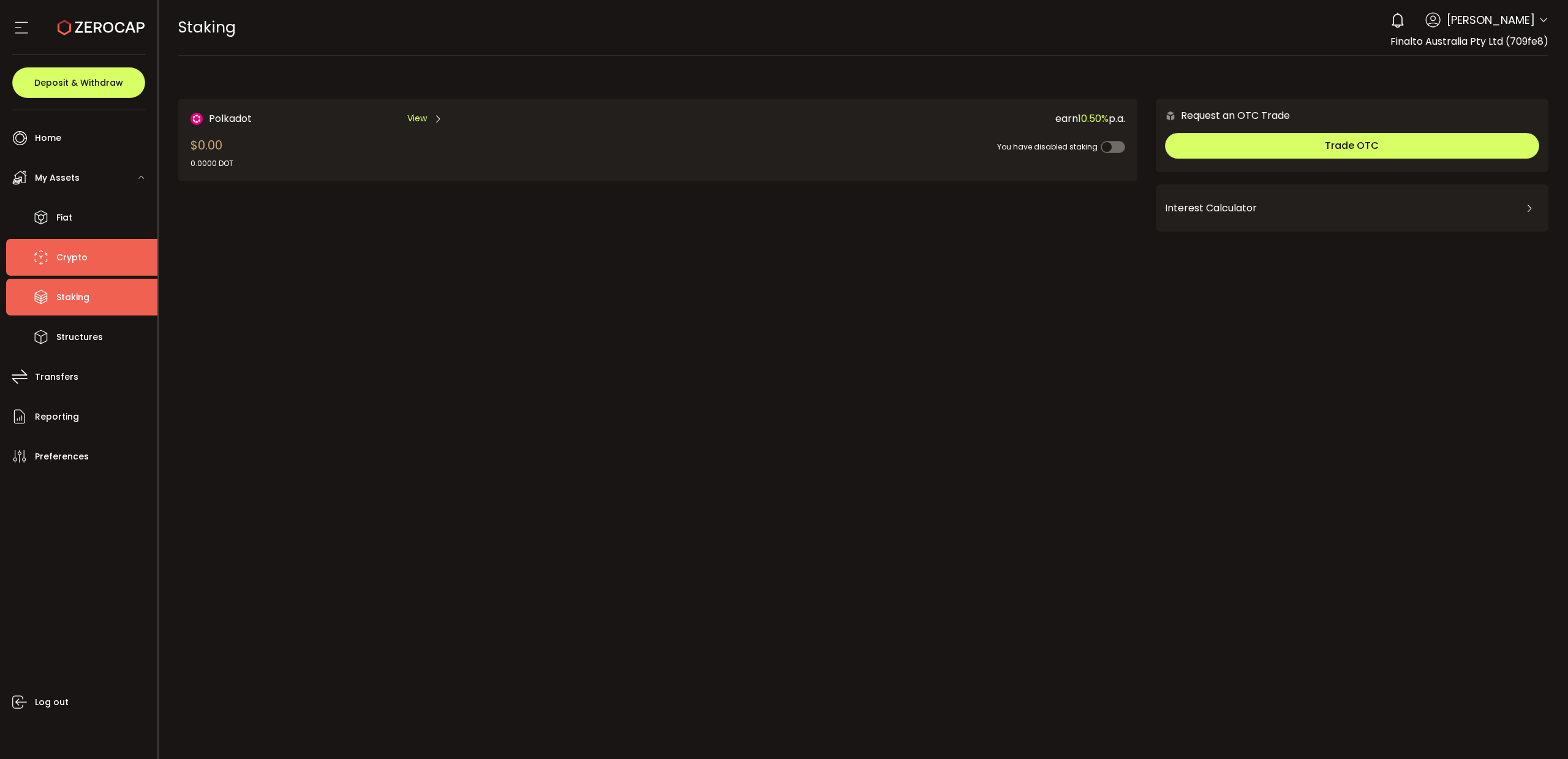
click at [57, 253] on span "Crypto" at bounding box center [72, 257] width 31 height 18
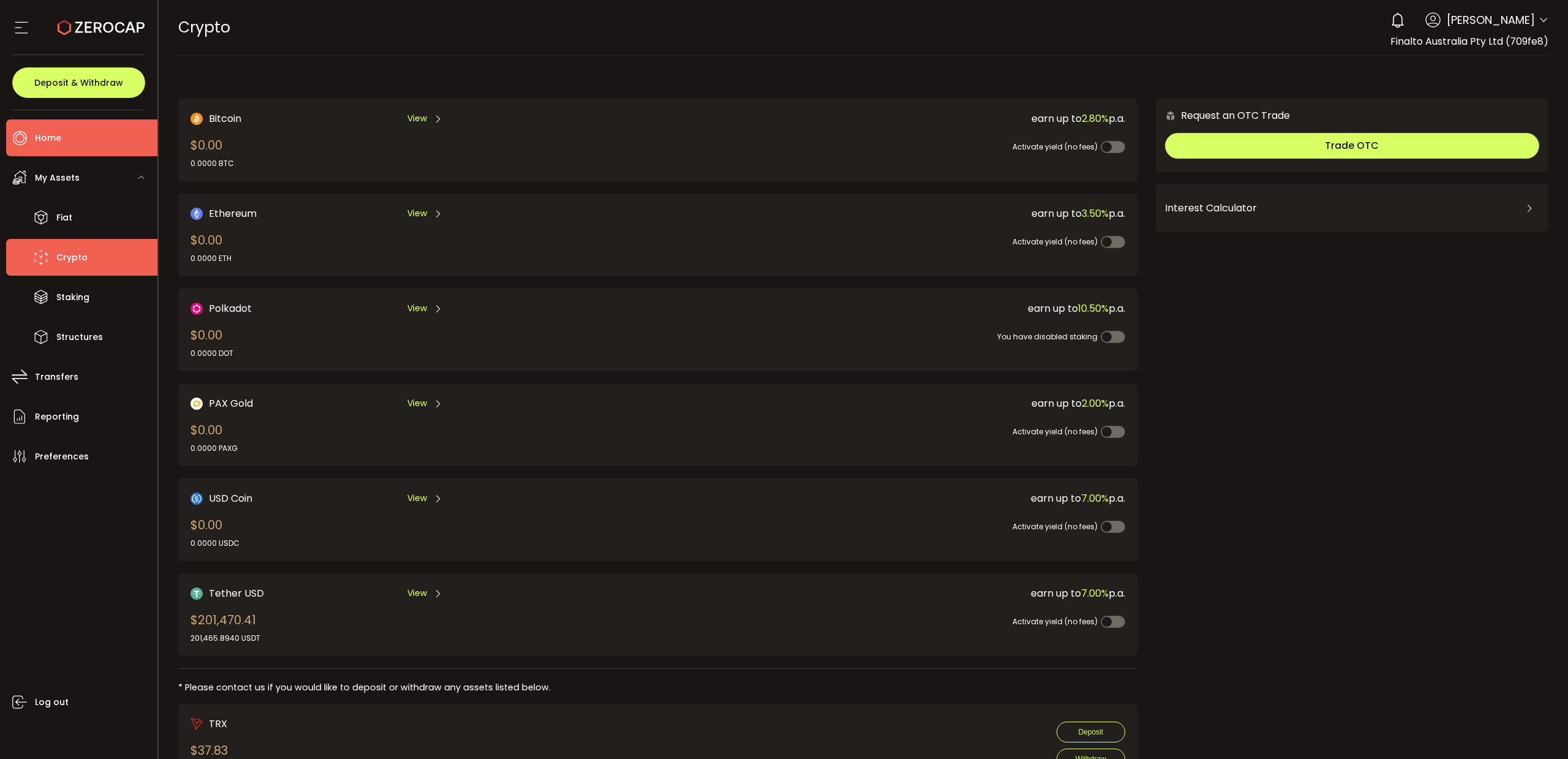
click at [50, 137] on span "Home" at bounding box center [47, 138] width 26 height 18
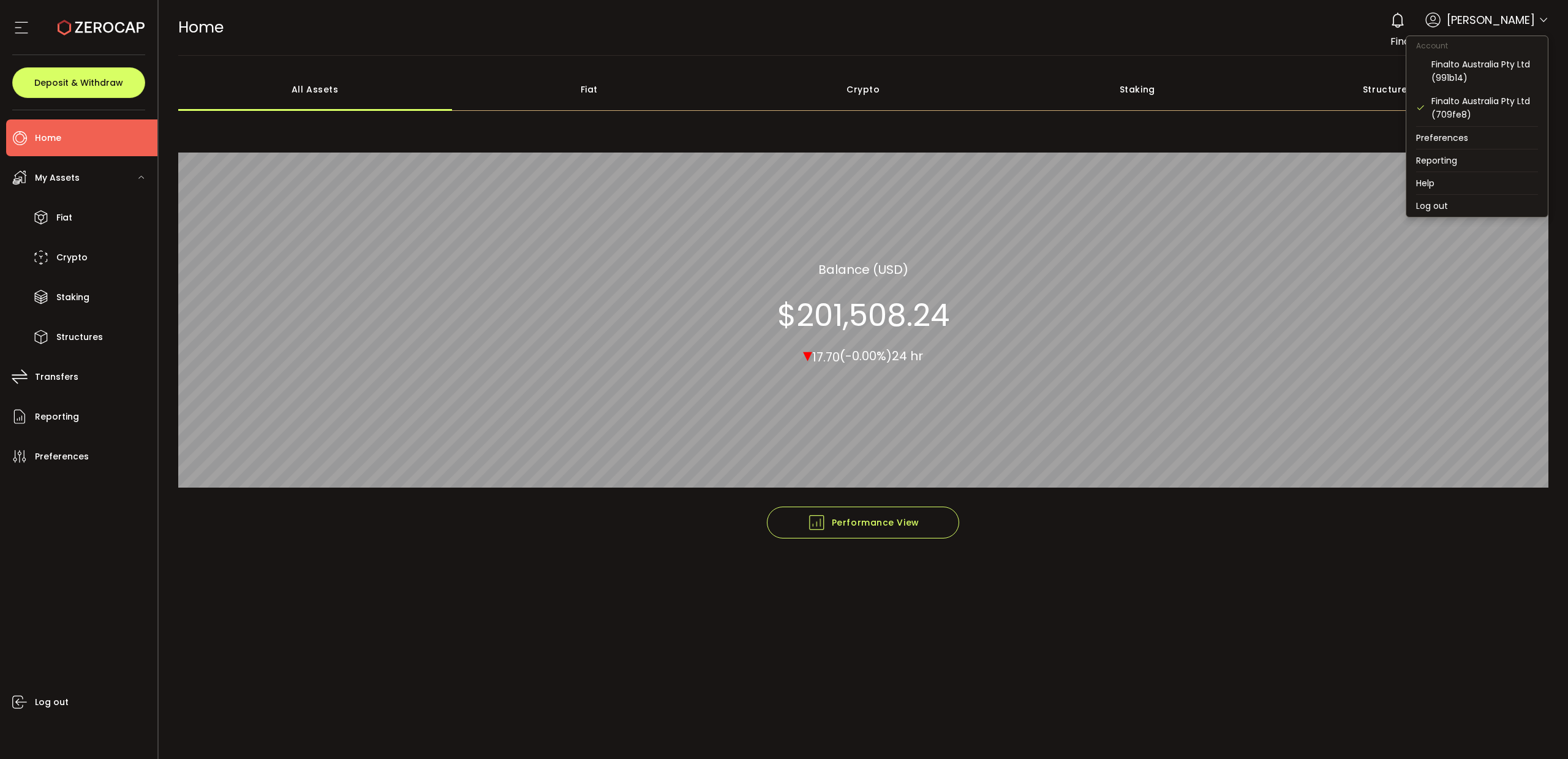
click at [1544, 20] on icon at bounding box center [1544, 20] width 9 height 9
click at [1475, 61] on div "Finalto Australia Pty Ltd (991b14)" at bounding box center [1484, 71] width 106 height 27
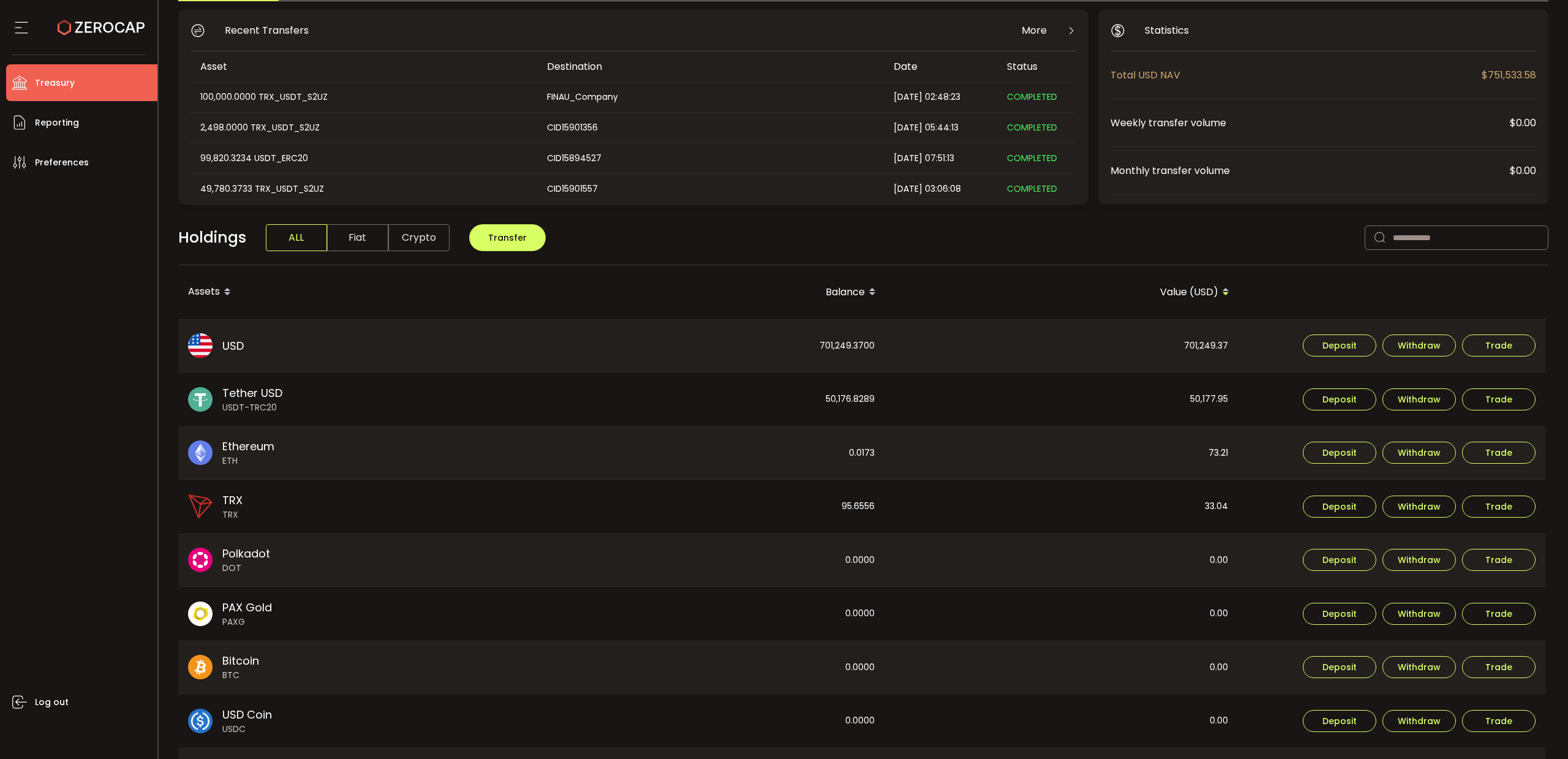
scroll to position [102, 0]
click at [68, 128] on span "Reporting" at bounding box center [57, 123] width 44 height 18
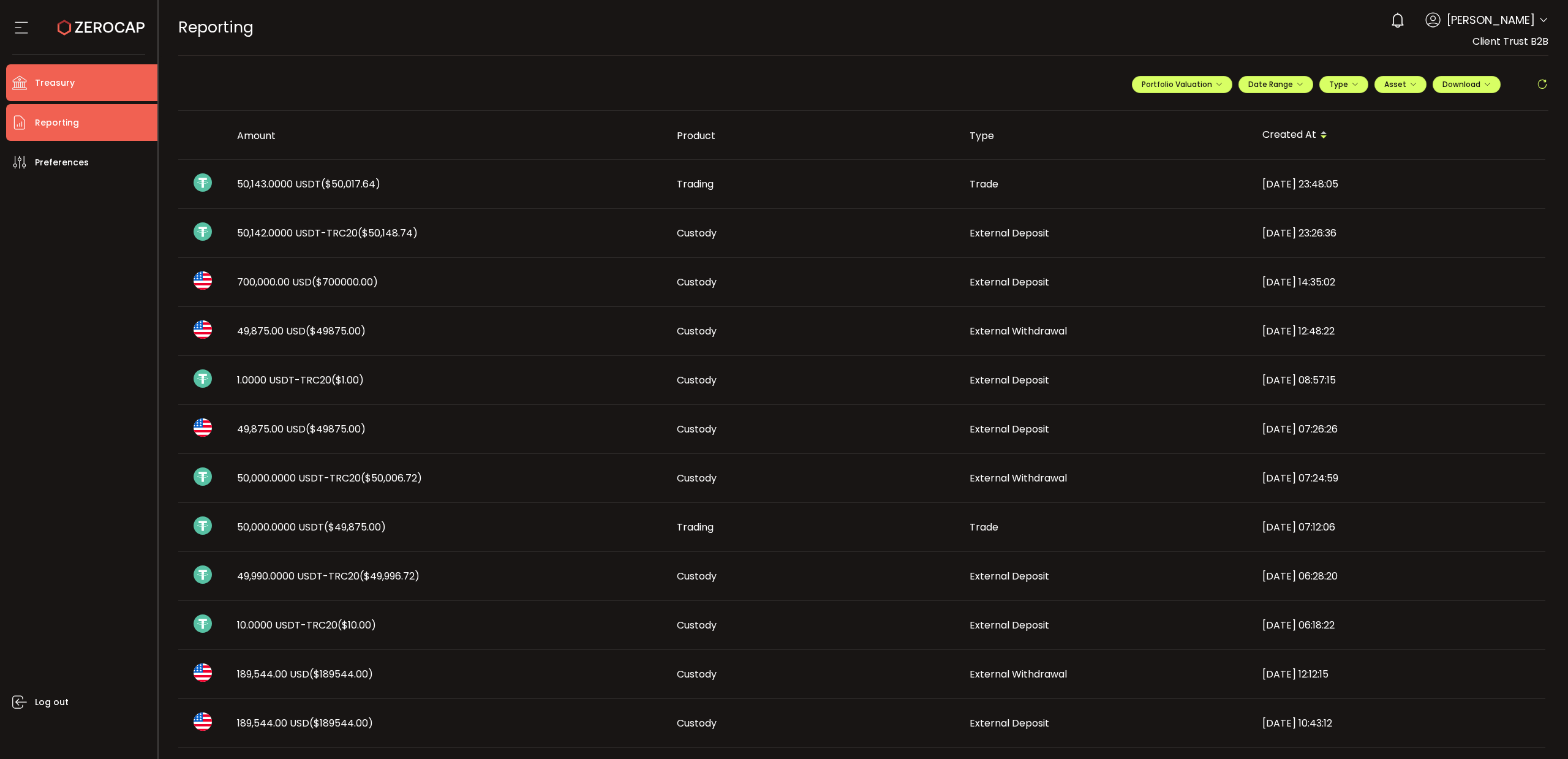
click at [70, 79] on span "Treasury" at bounding box center [54, 83] width 40 height 18
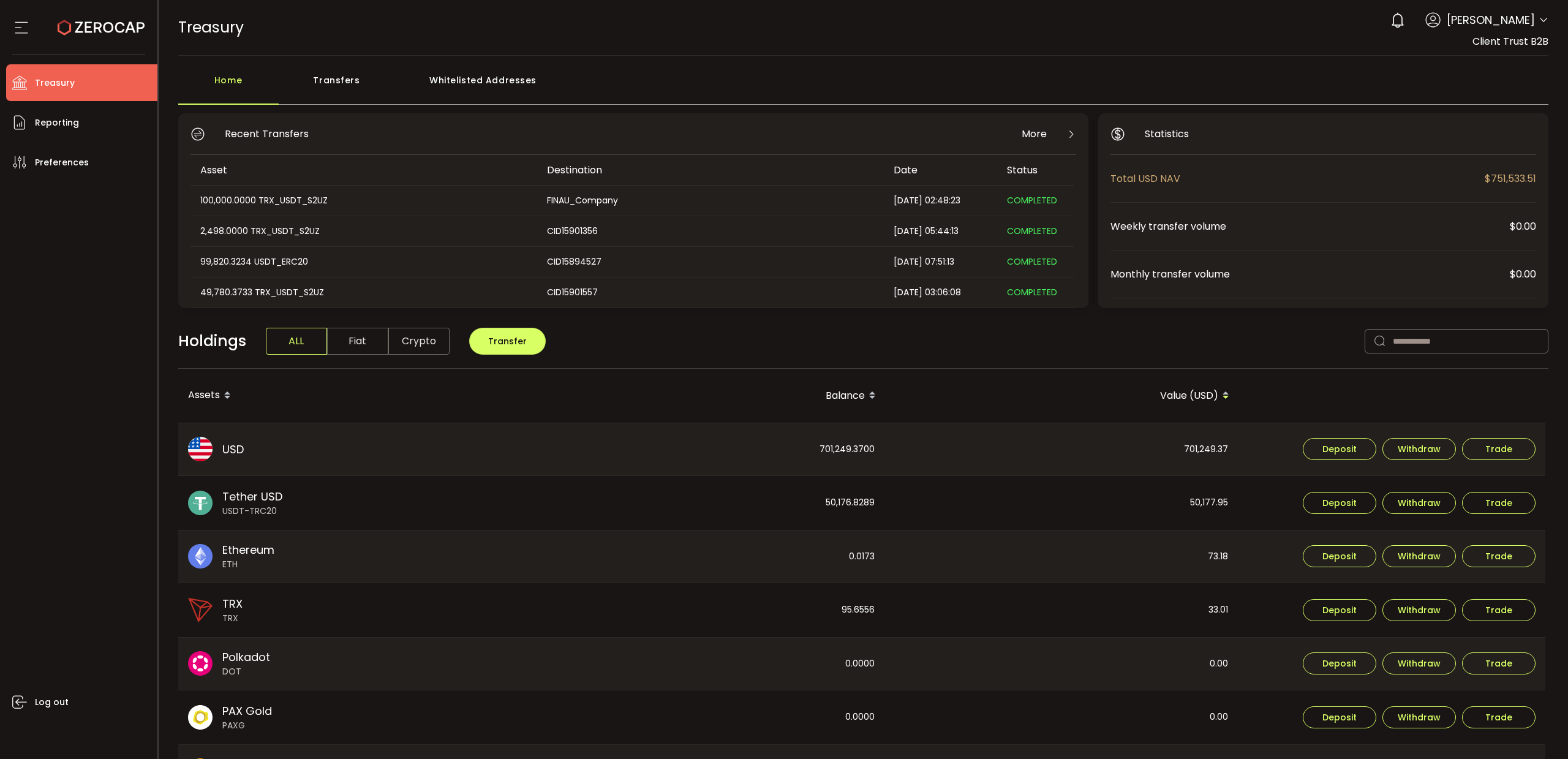
click at [255, 500] on span "Tether USD" at bounding box center [252, 496] width 60 height 17
click at [68, 123] on span "Reporting" at bounding box center [57, 123] width 44 height 18
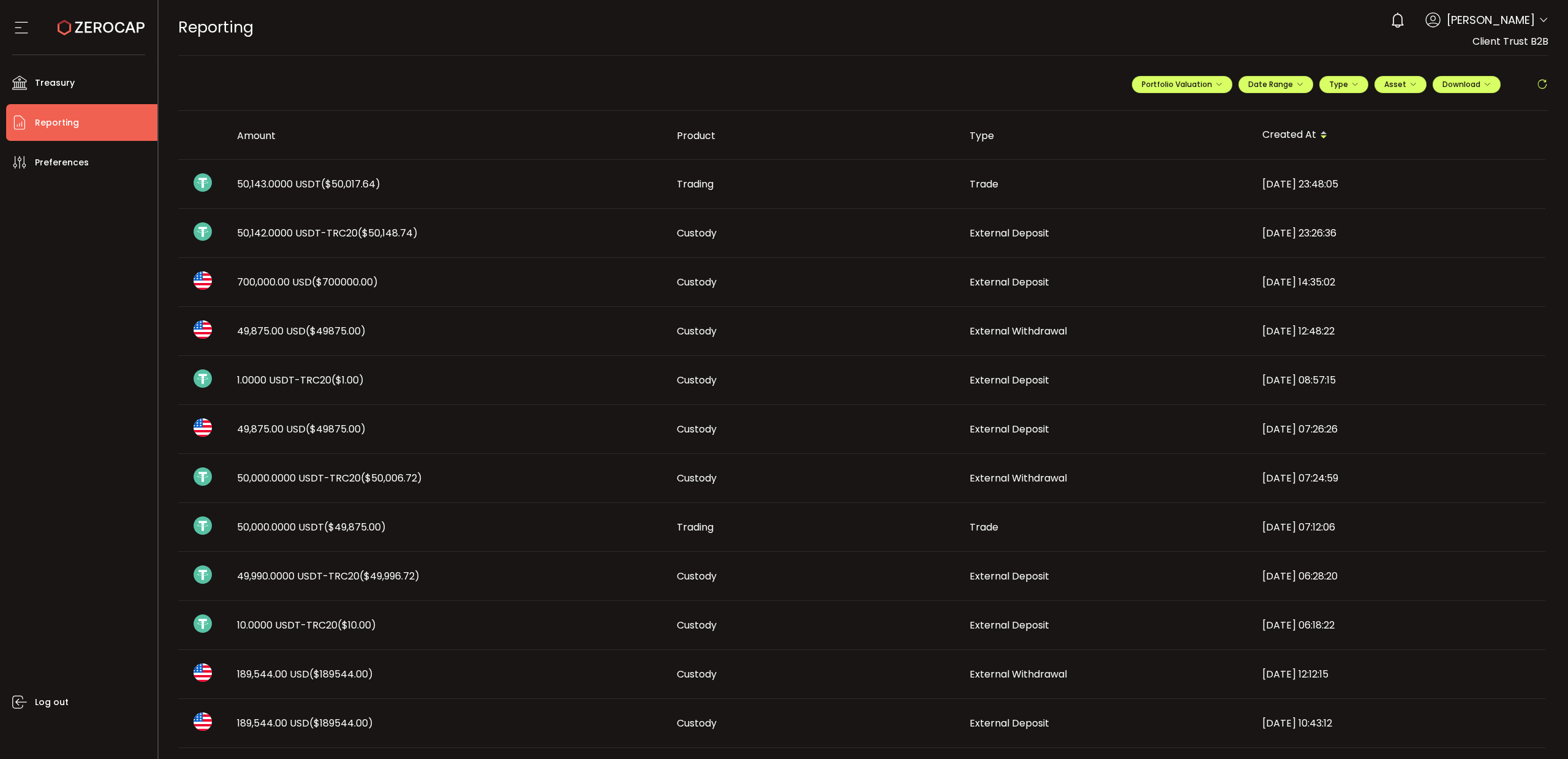
click at [1536, 81] on icon at bounding box center [1542, 85] width 13 height 13
click at [57, 87] on span "Treasury" at bounding box center [54, 83] width 40 height 18
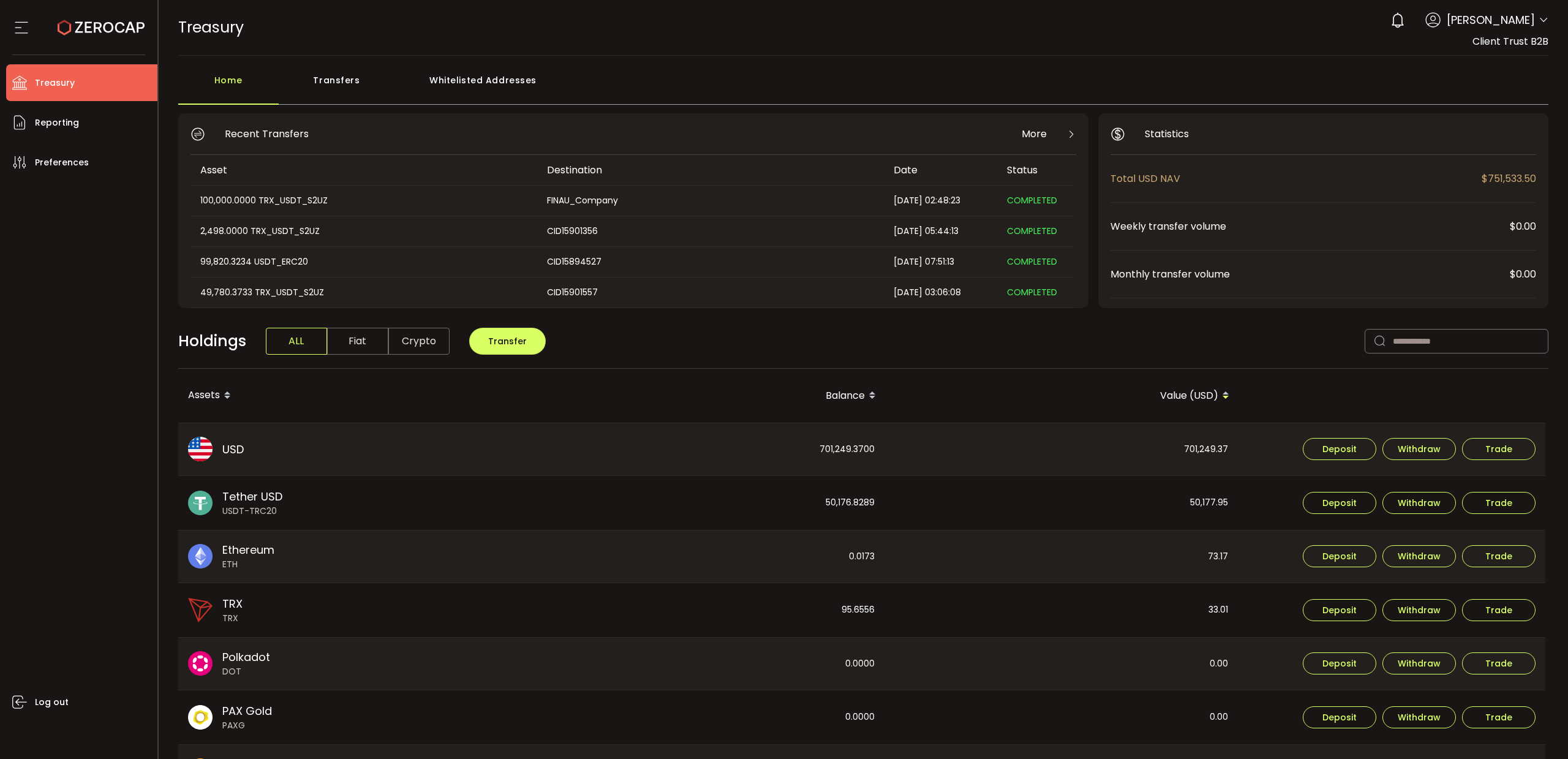
click at [264, 499] on span "Tether USD" at bounding box center [252, 496] width 60 height 17
click at [1540, 24] on icon at bounding box center [1544, 20] width 9 height 9
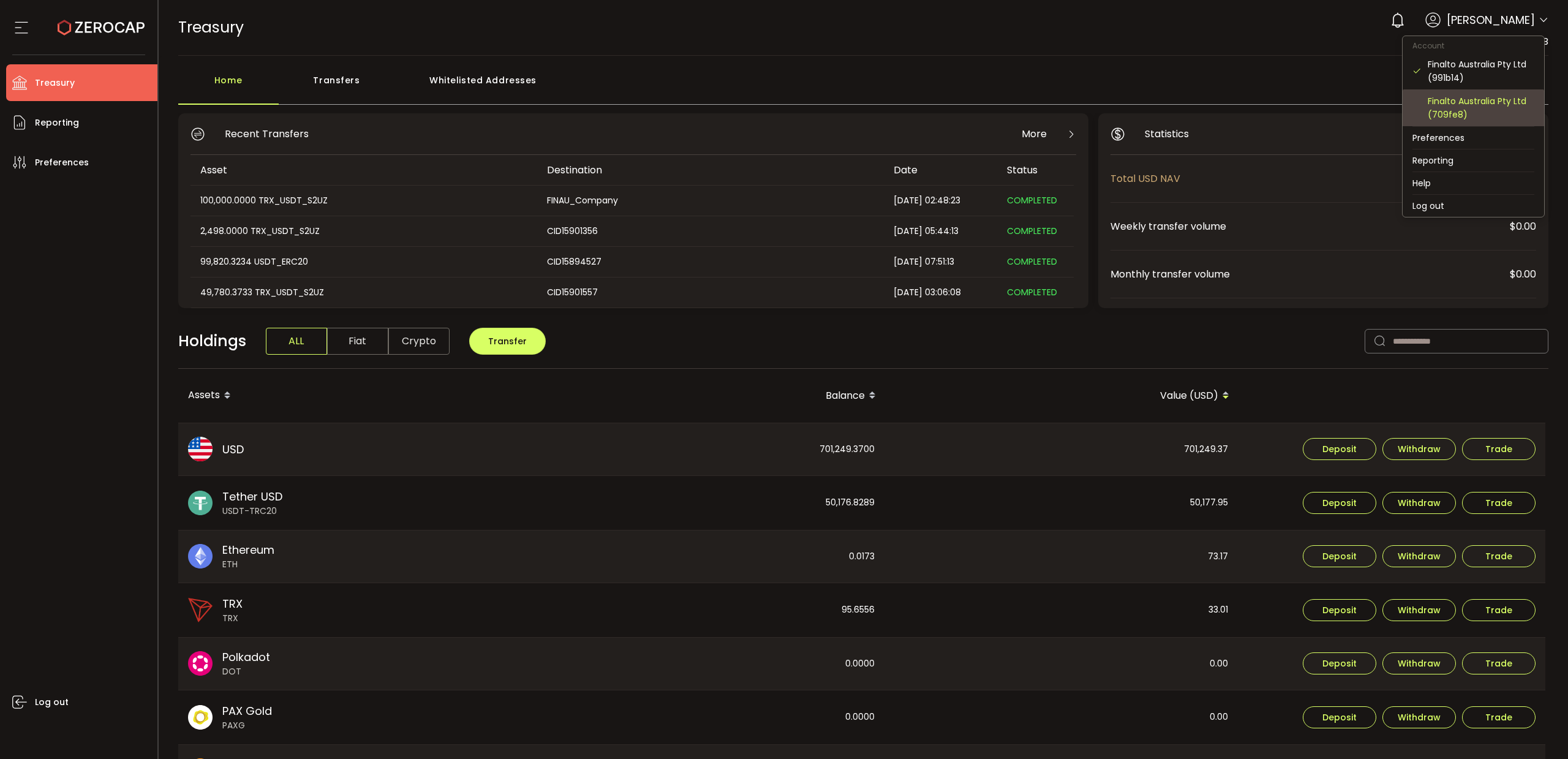
click at [1470, 105] on div "Finalto Australia Pty Ltd (709fe8)" at bounding box center [1481, 108] width 106 height 27
